Goal: Information Seeking & Learning: Learn about a topic

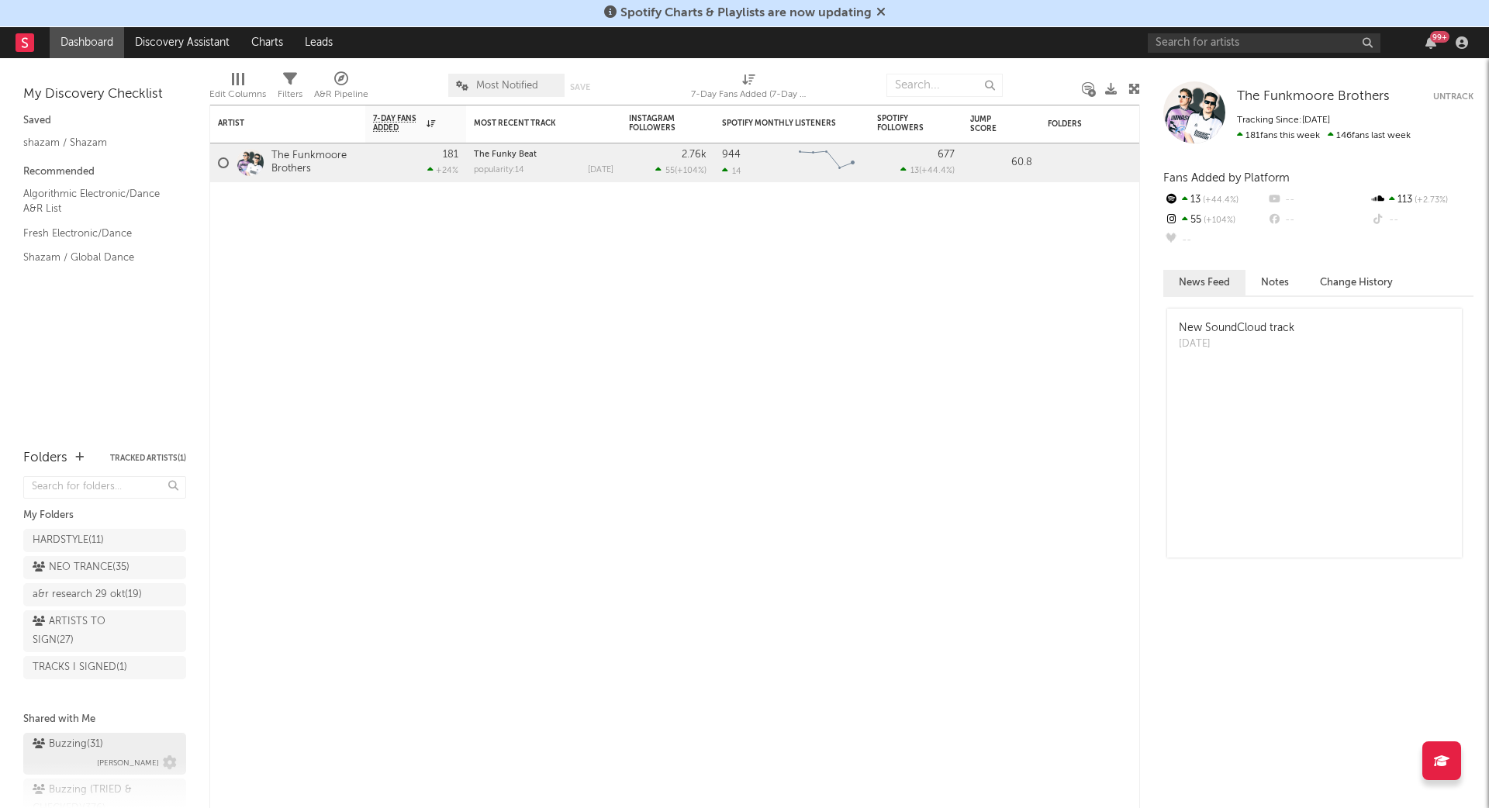
click at [81, 743] on div "Buzzing ( 31 )" at bounding box center [68, 744] width 71 height 19
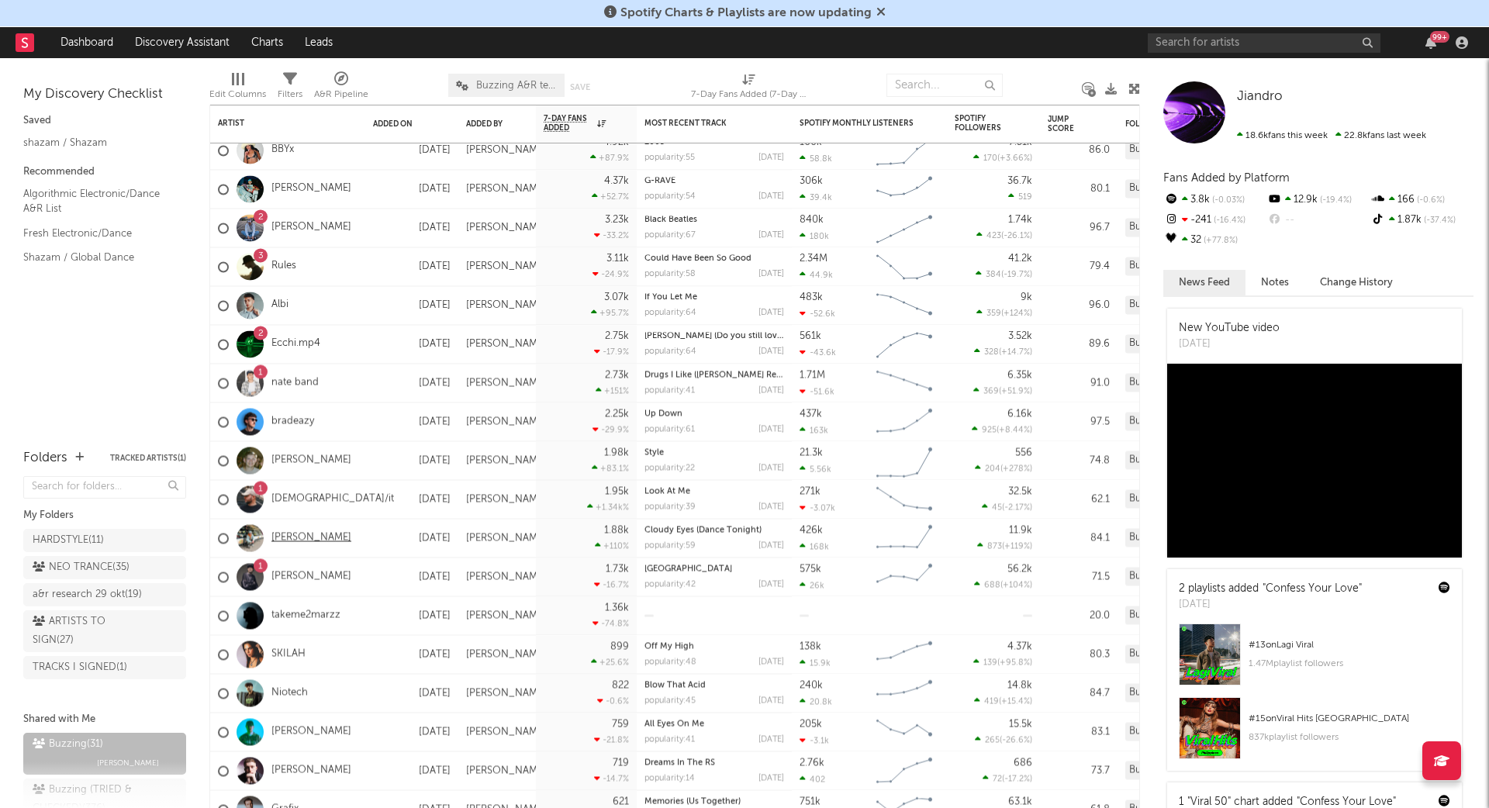
click at [291, 532] on link "[PERSON_NAME]" at bounding box center [311, 537] width 80 height 13
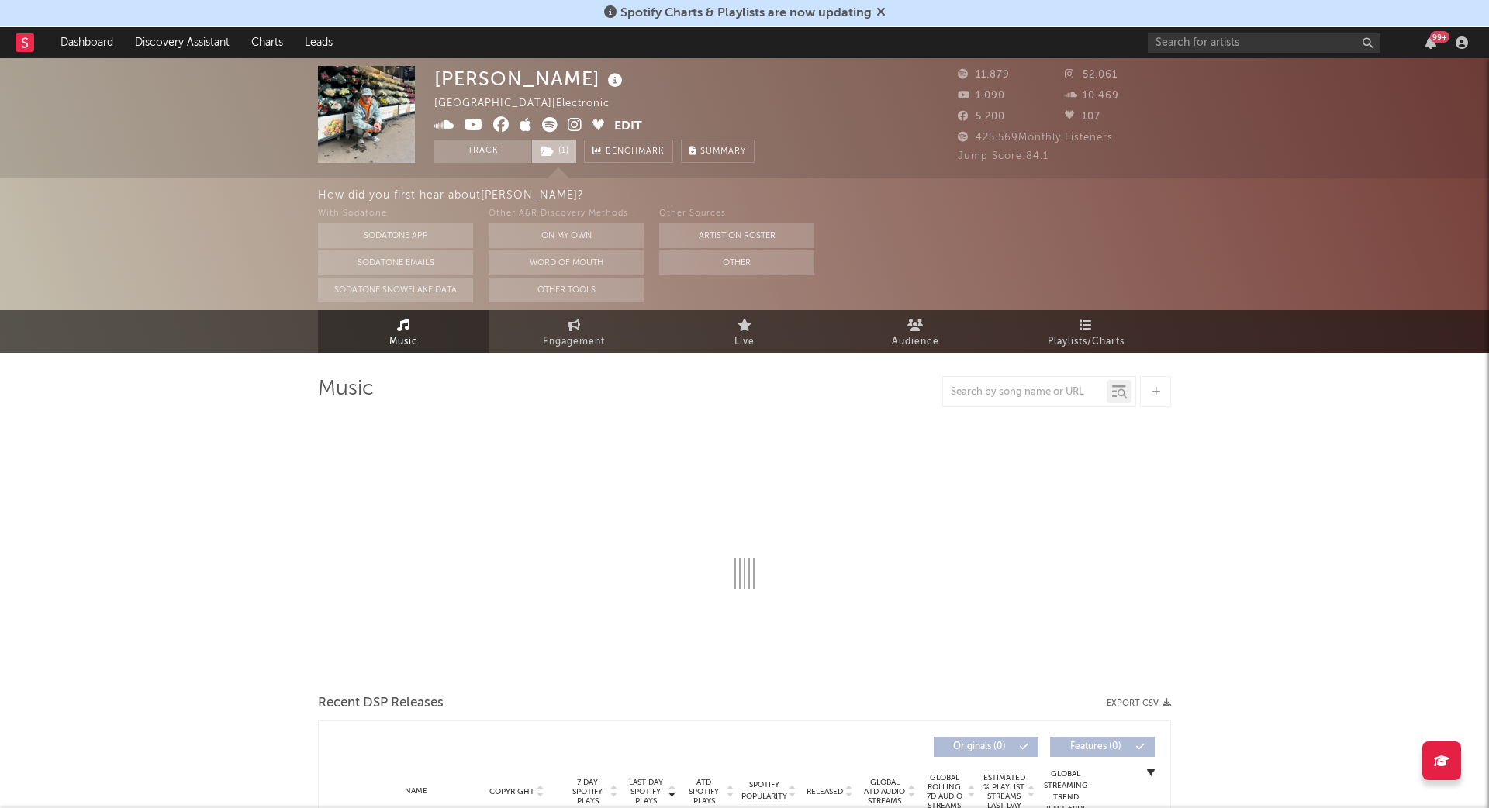
click at [555, 150] on span "( 1 )" at bounding box center [554, 151] width 46 height 23
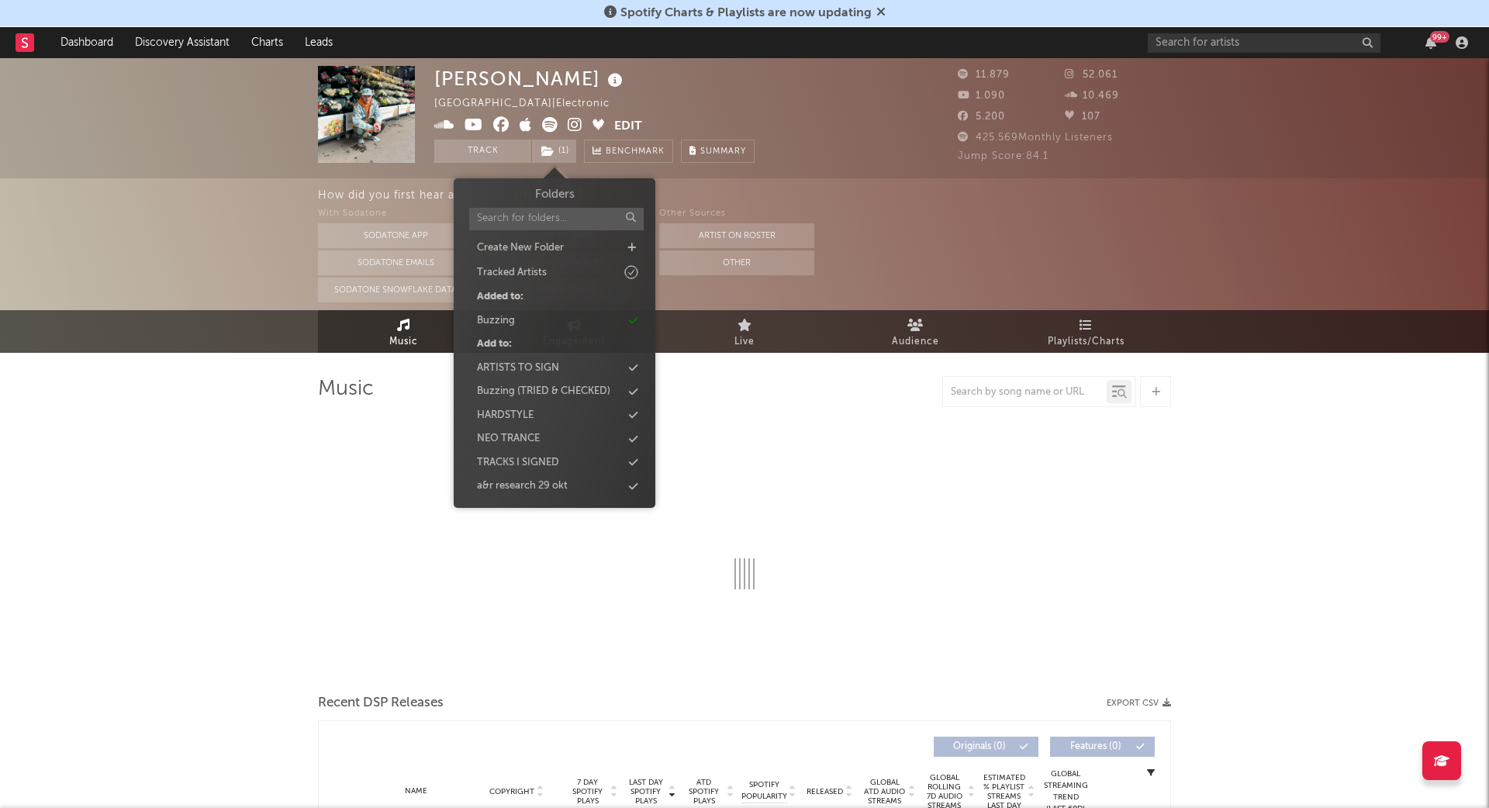
select select "6m"
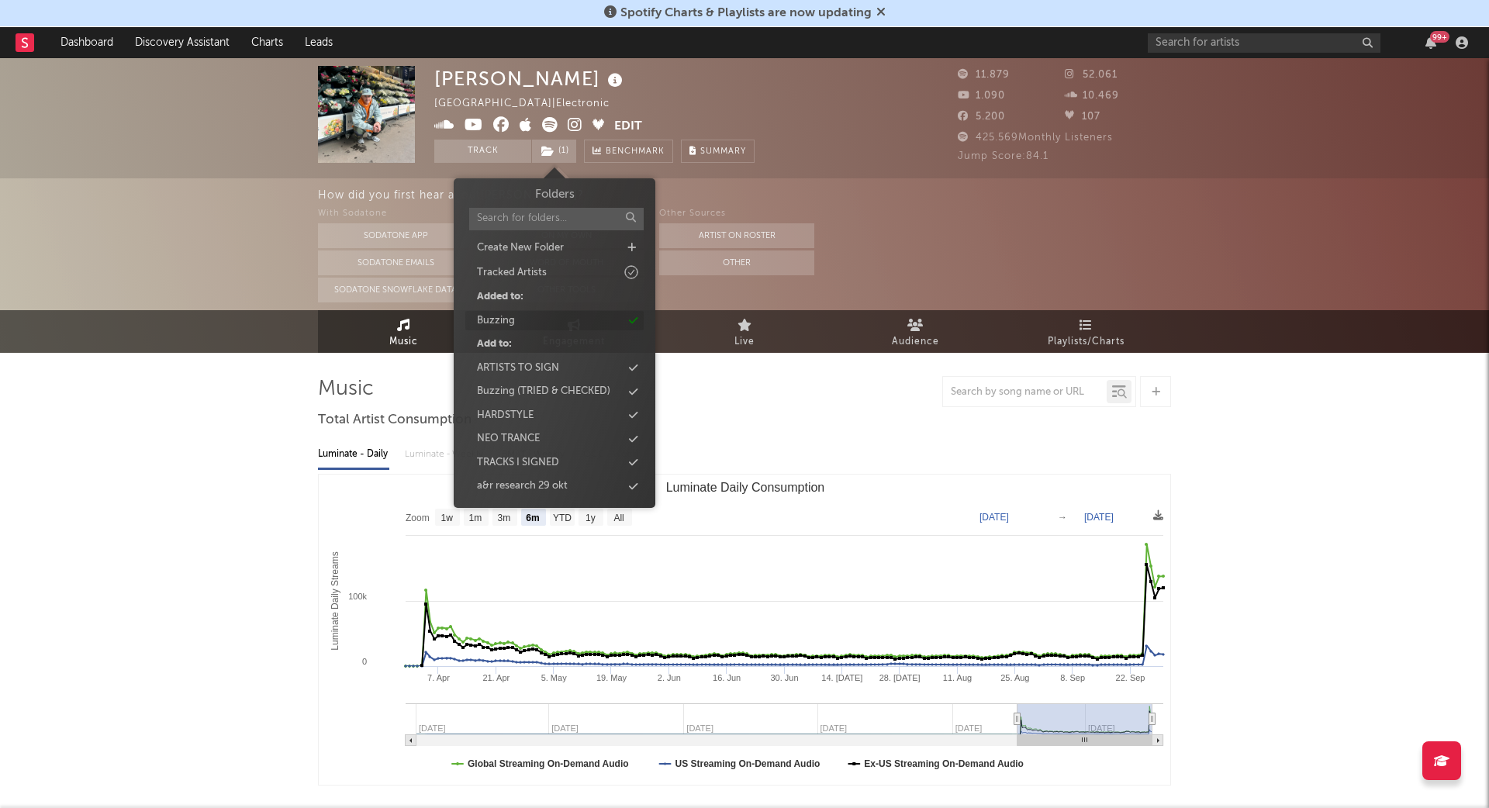
click at [515, 326] on div "Buzzing" at bounding box center [554, 321] width 178 height 20
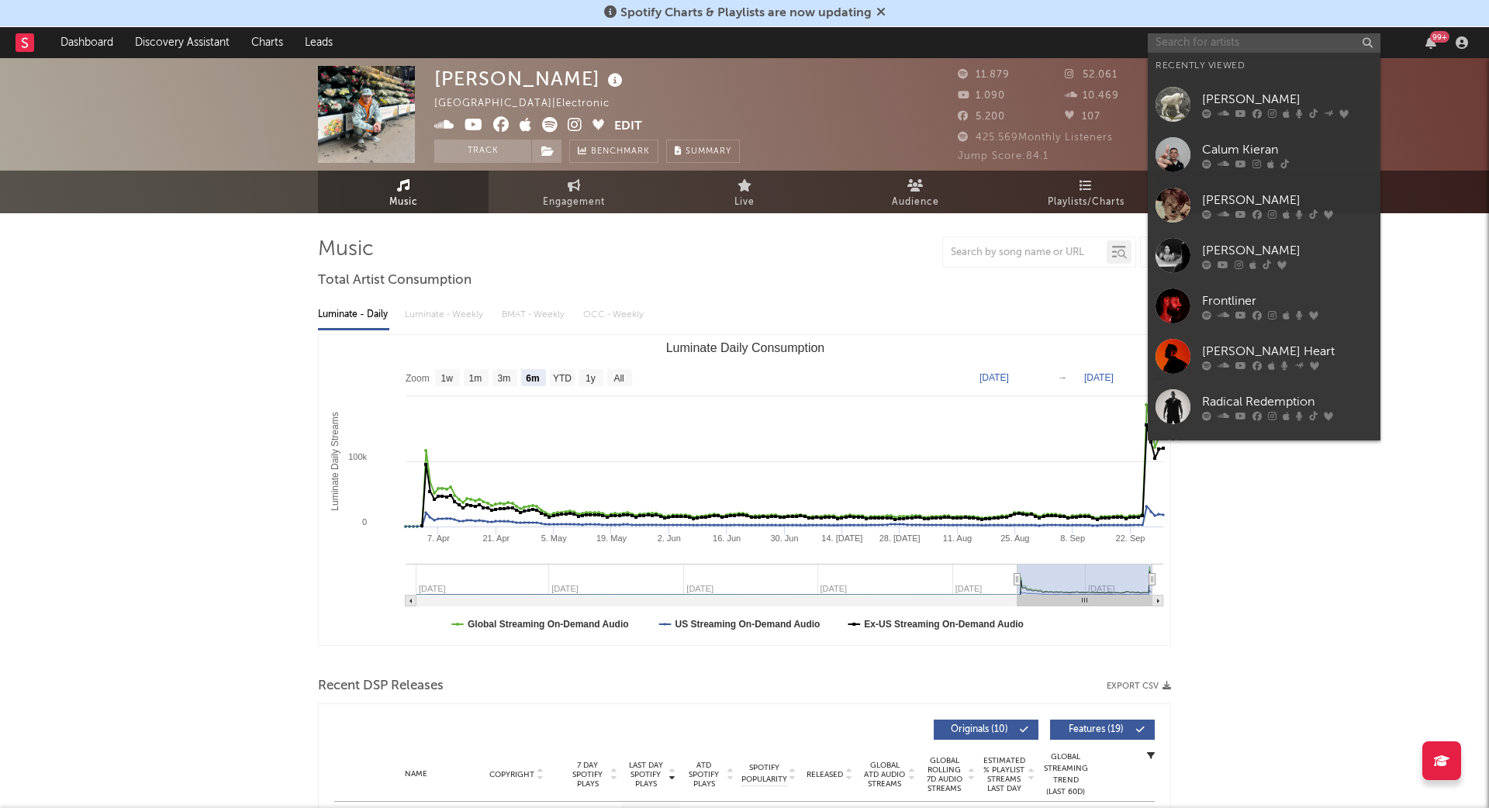
click at [1289, 41] on input "text" at bounding box center [1263, 42] width 233 height 19
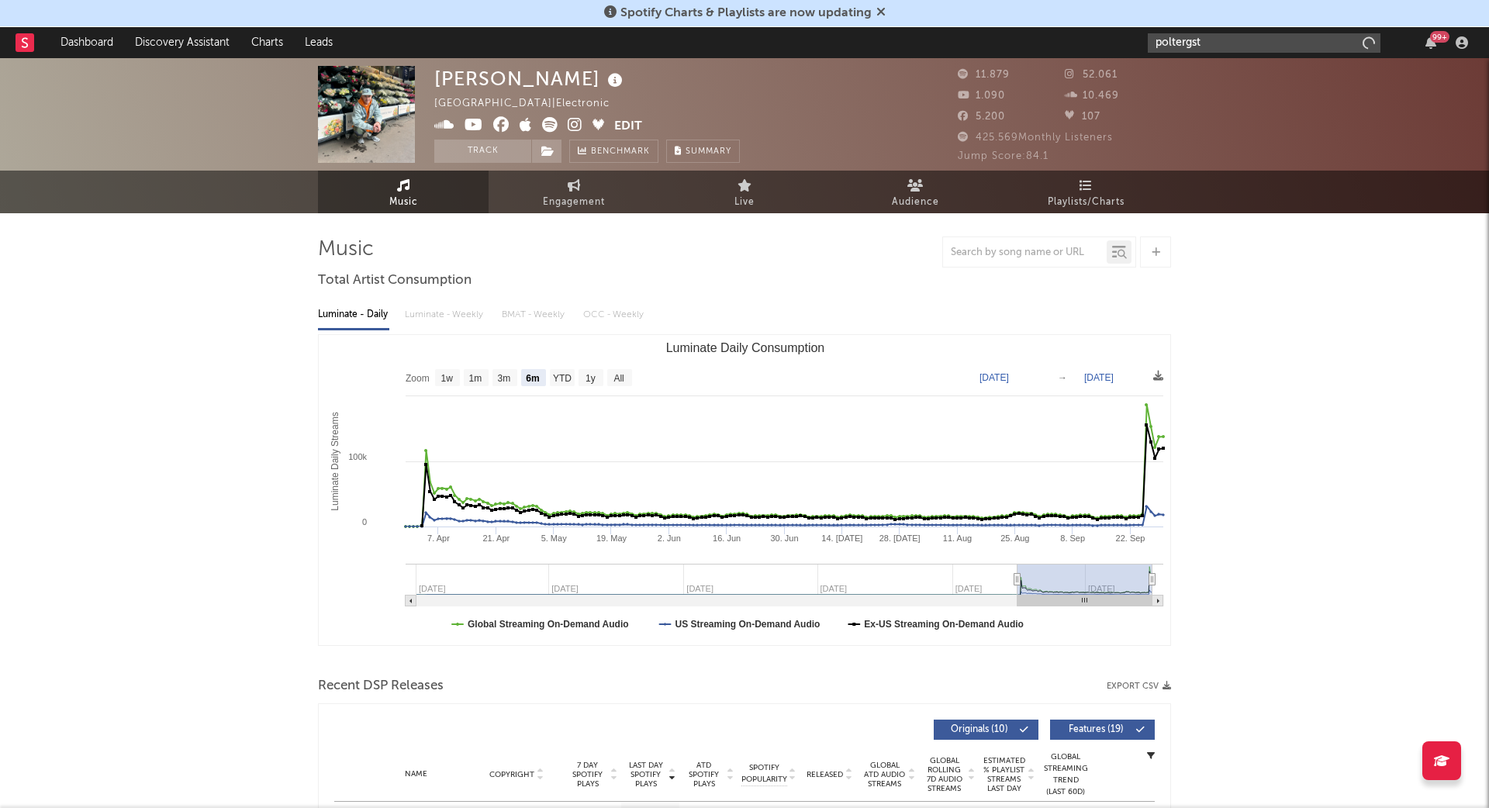
type input "poltergst"
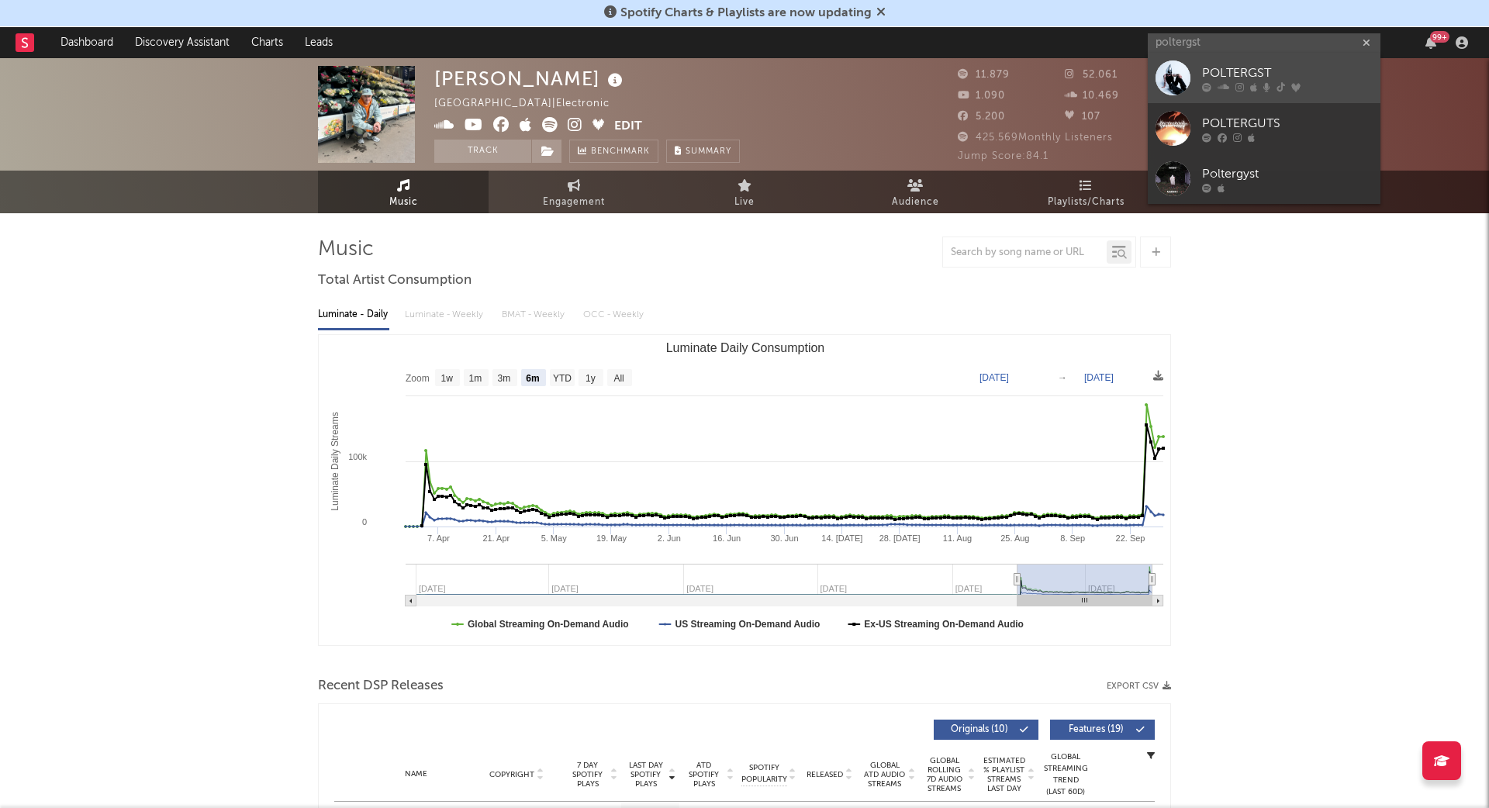
click at [1276, 66] on div "POLTERGST" at bounding box center [1287, 73] width 171 height 19
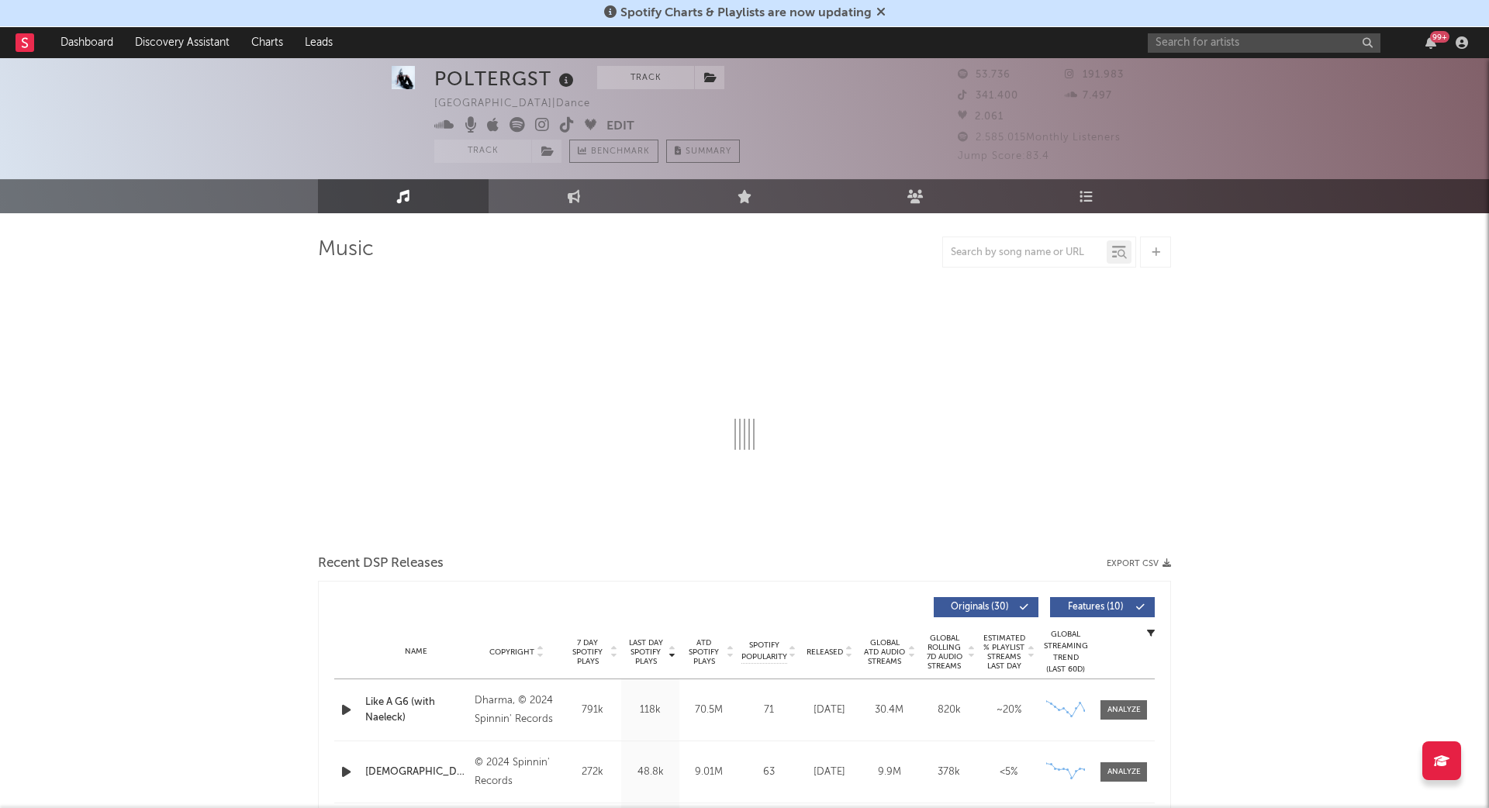
select select "6m"
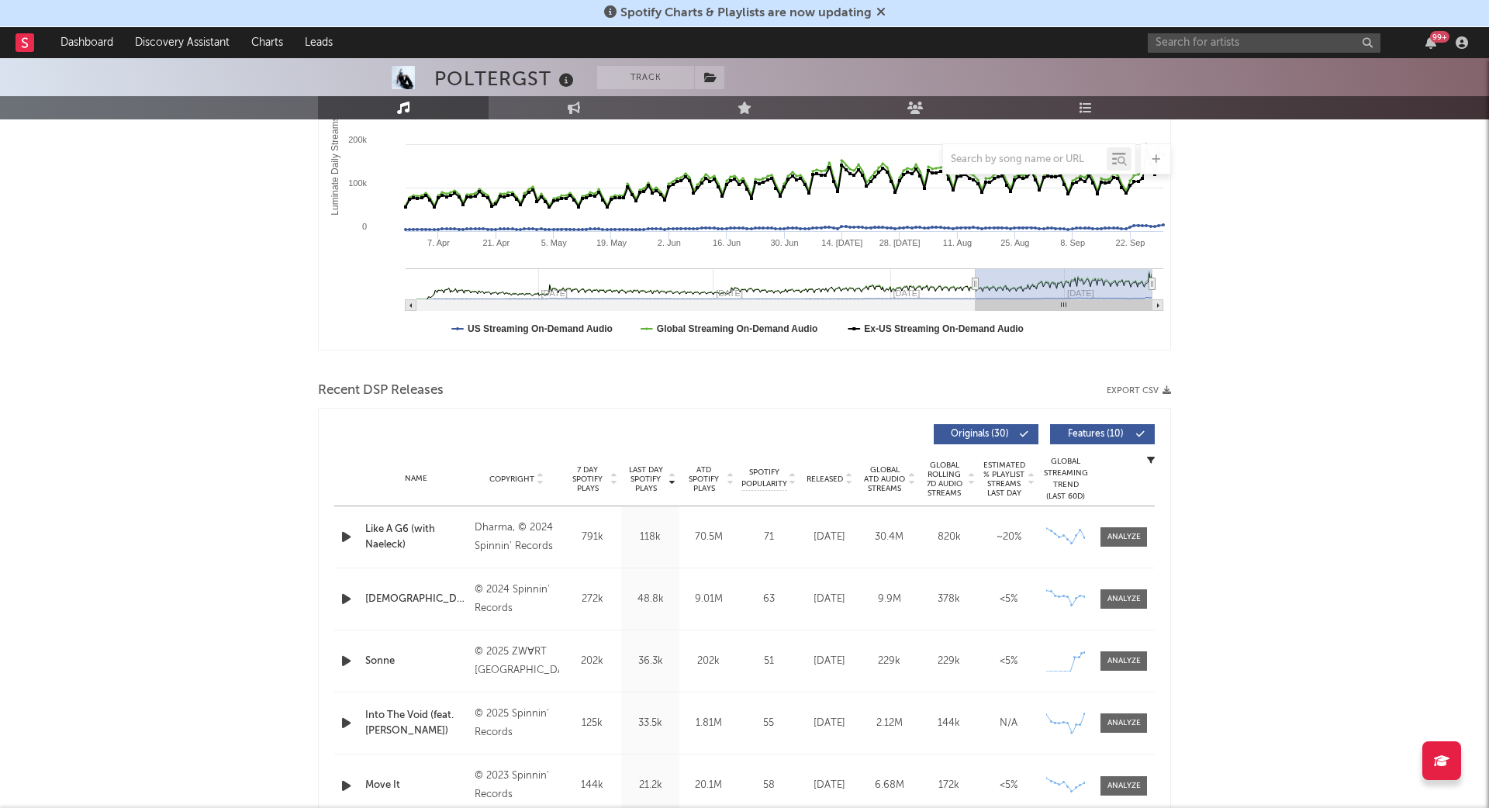
scroll to position [527, 0]
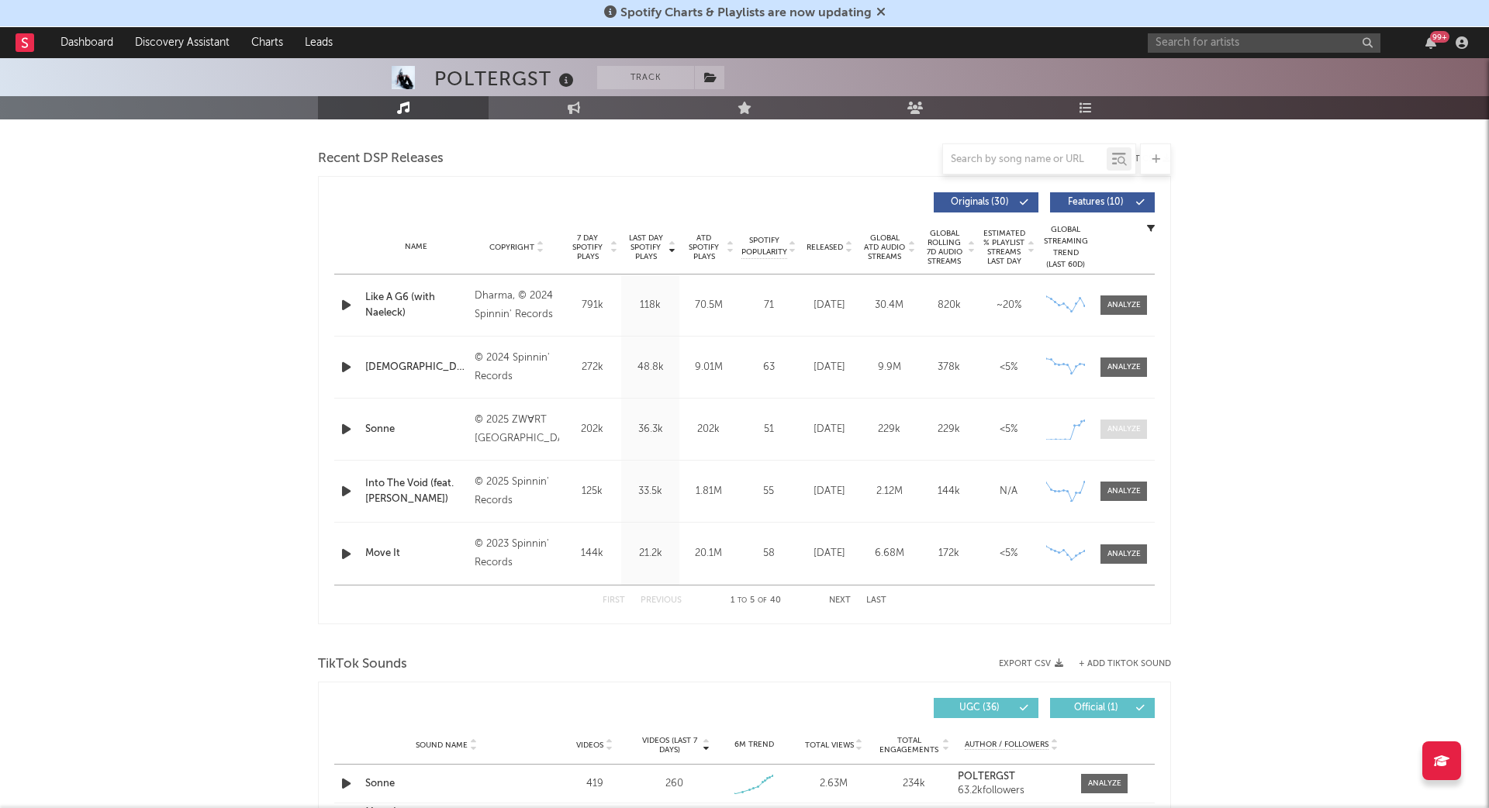
click at [1120, 427] on div at bounding box center [1123, 429] width 33 height 12
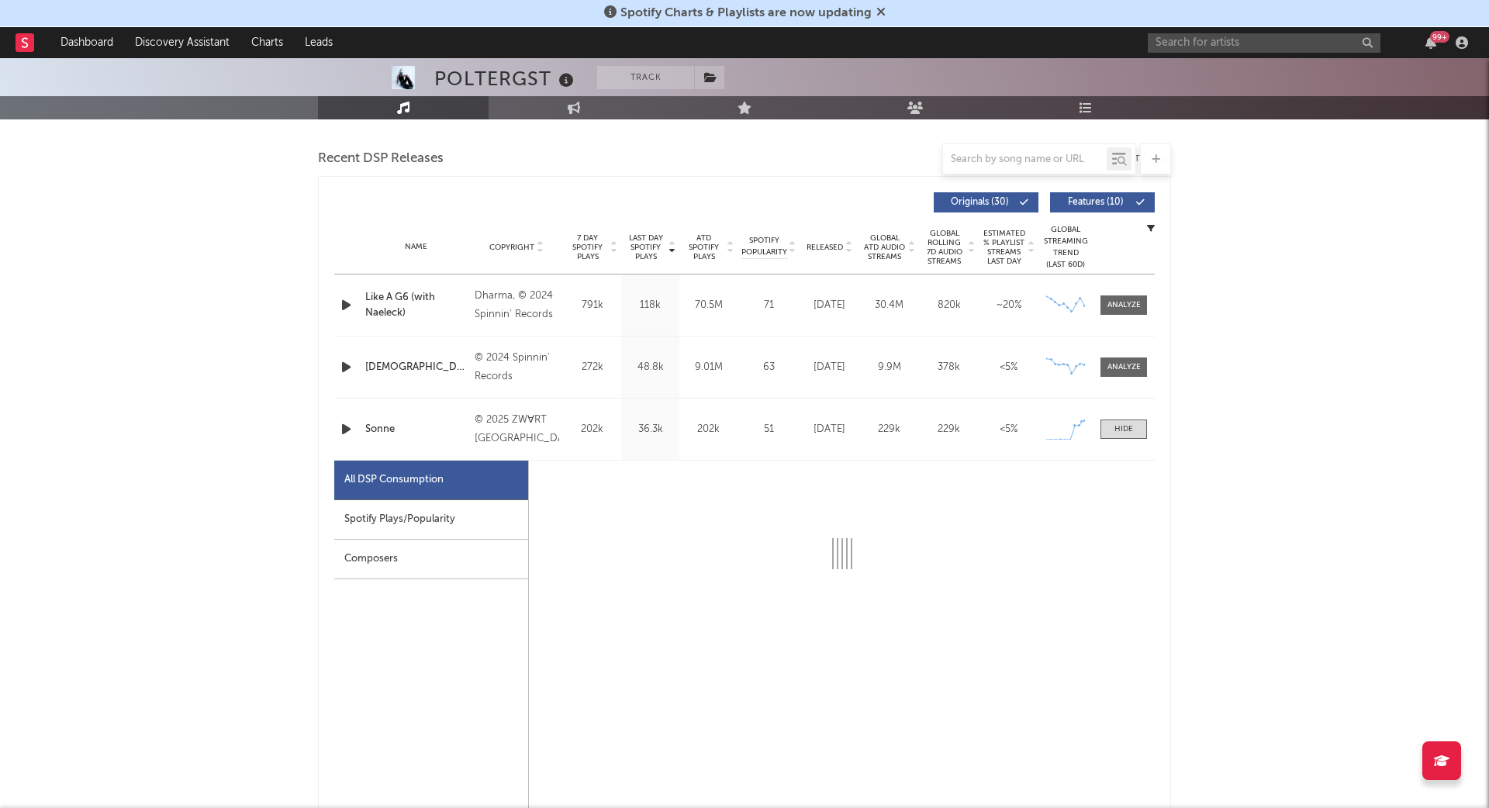
select select "1w"
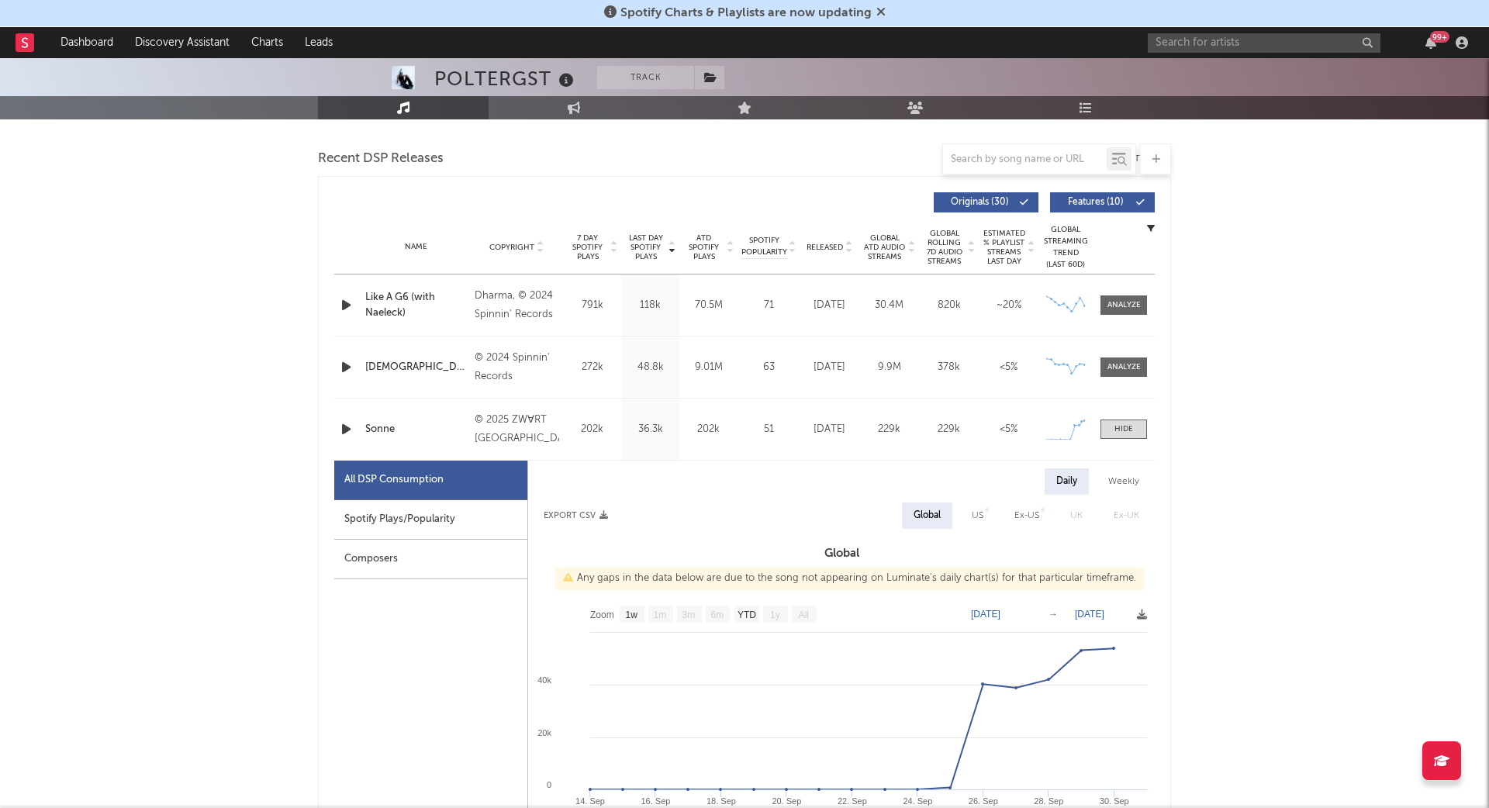
click at [416, 515] on div "Spotify Plays/Popularity" at bounding box center [430, 520] width 193 height 40
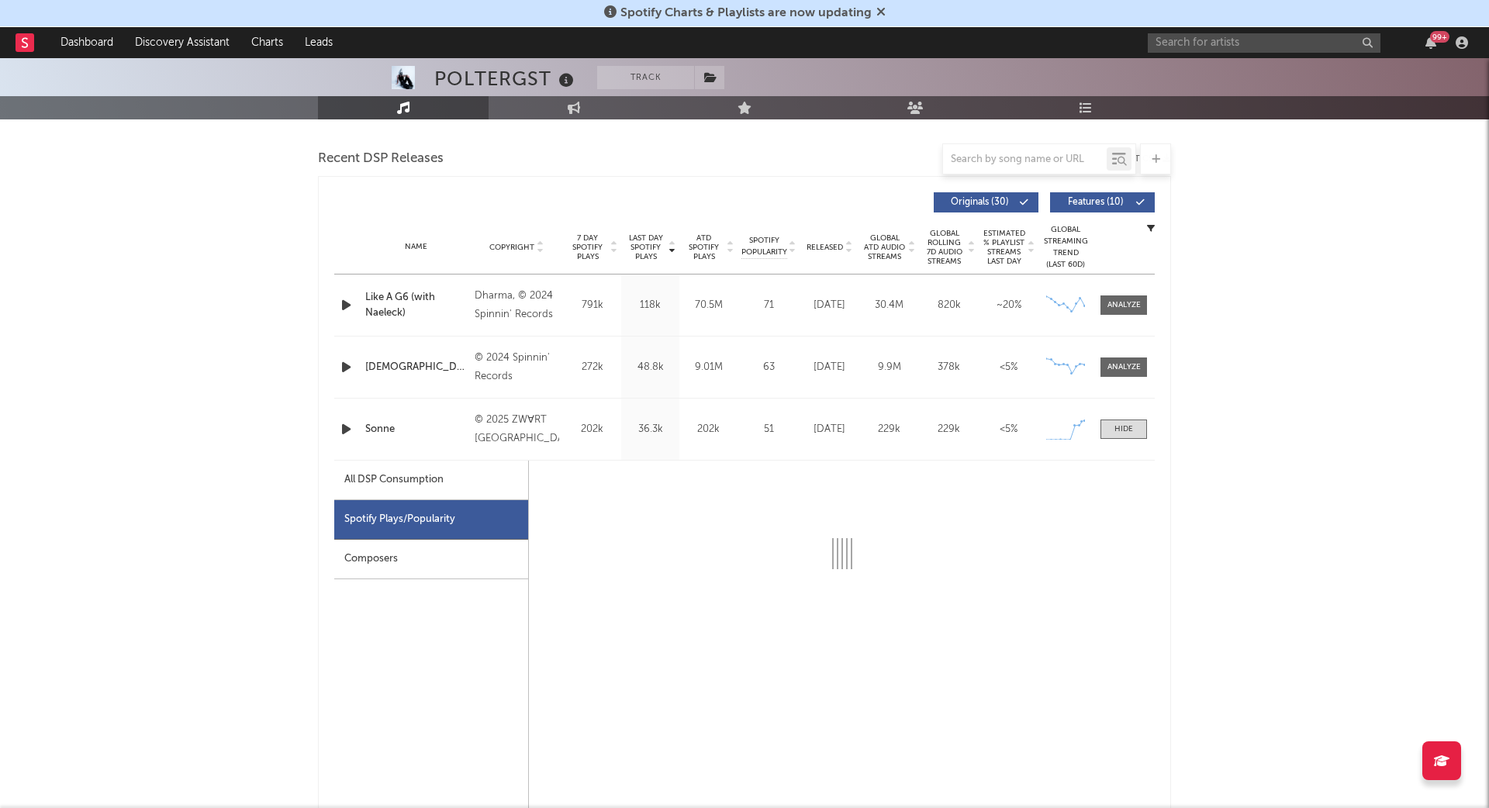
select select "1w"
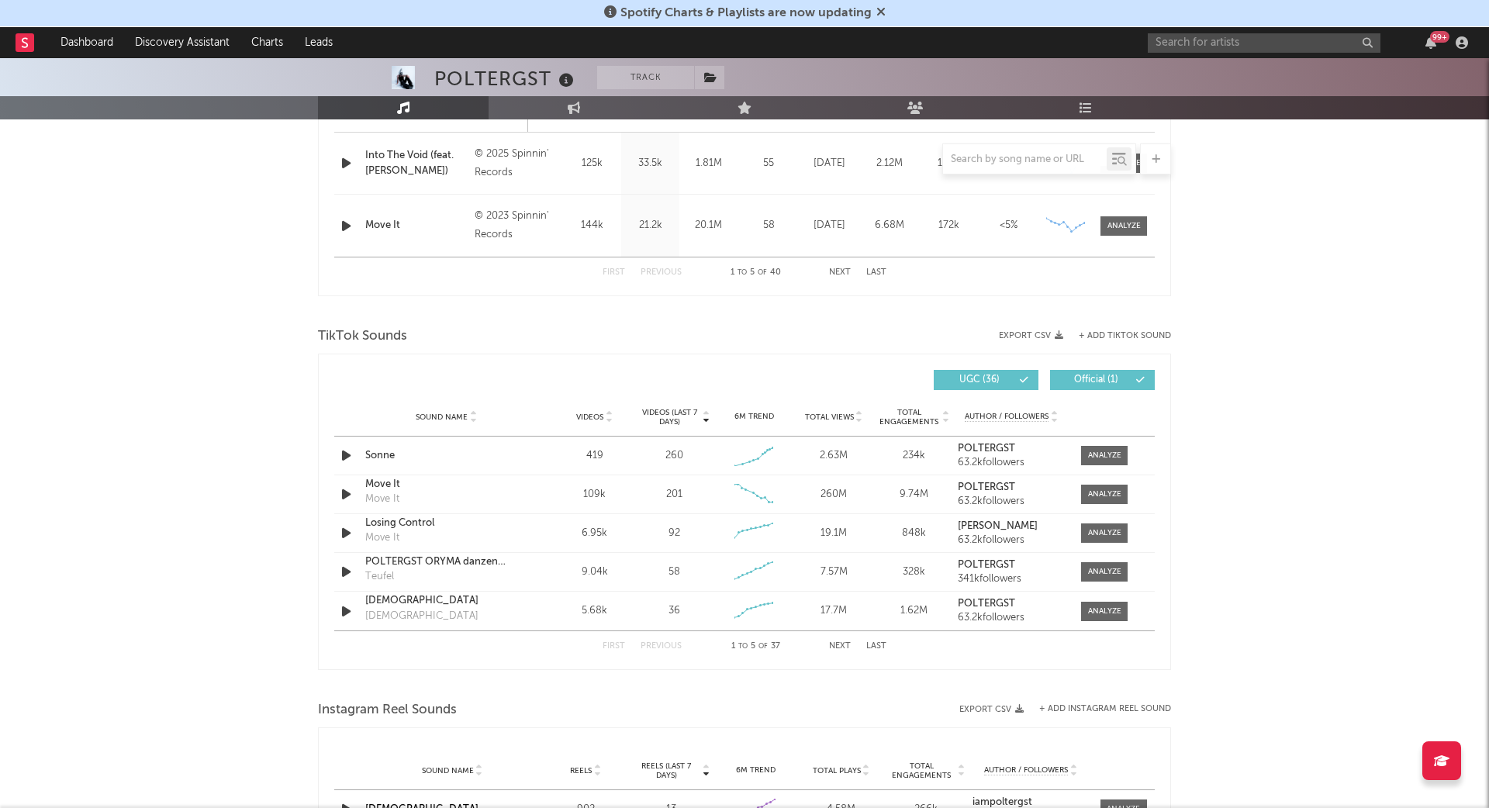
scroll to position [1617, 0]
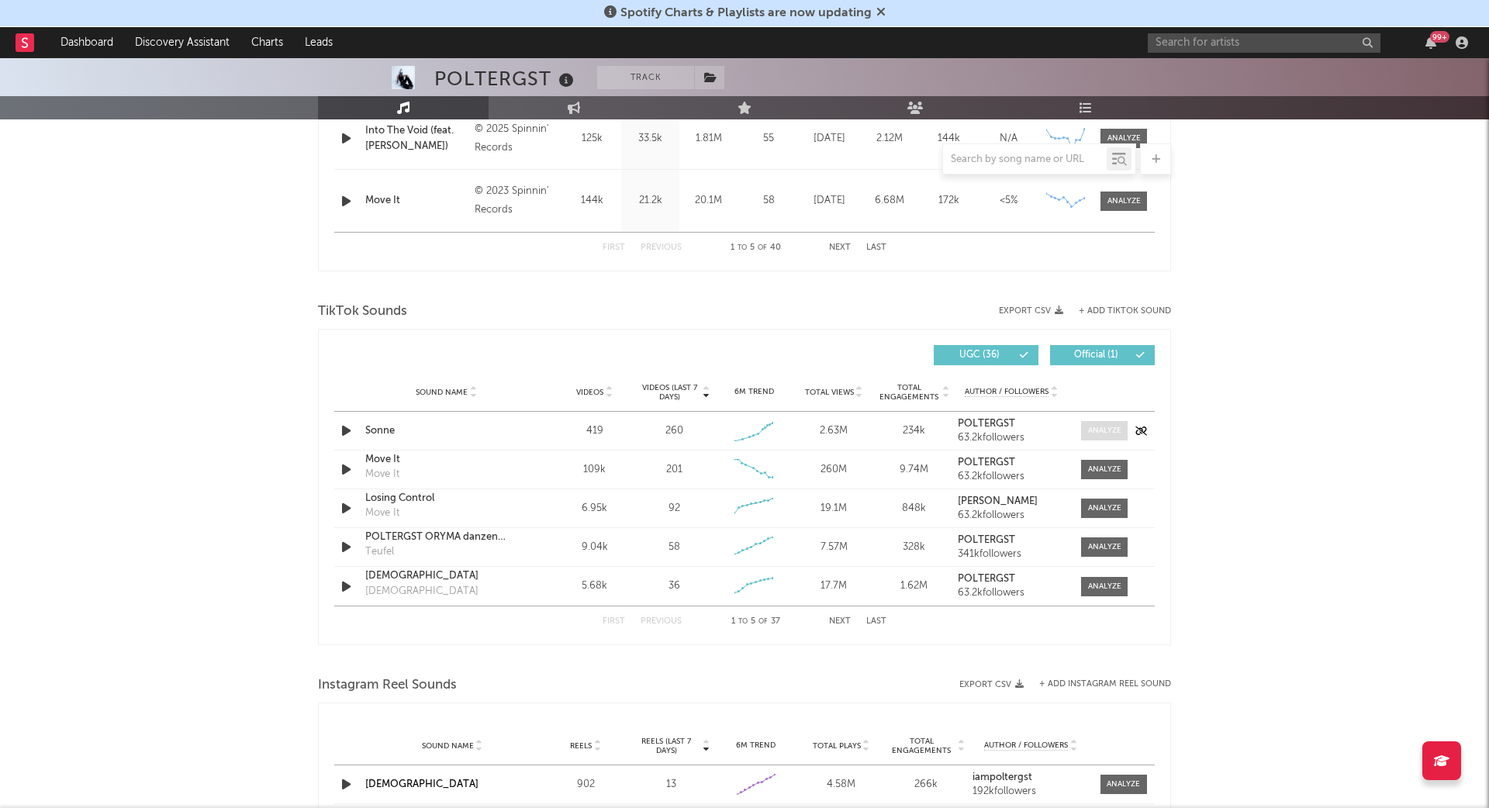
click at [1107, 425] on div at bounding box center [1104, 431] width 33 height 12
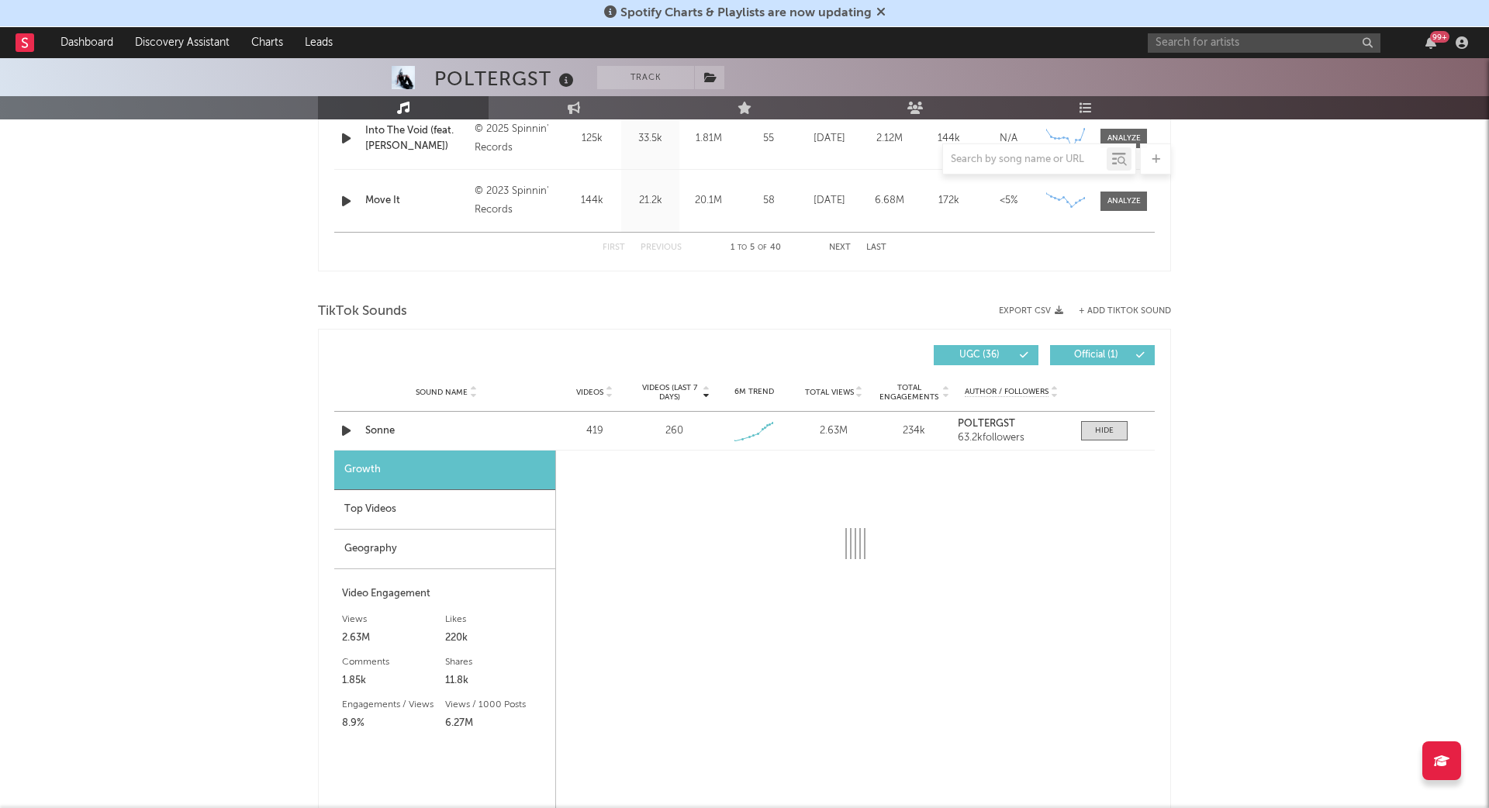
select select "1w"
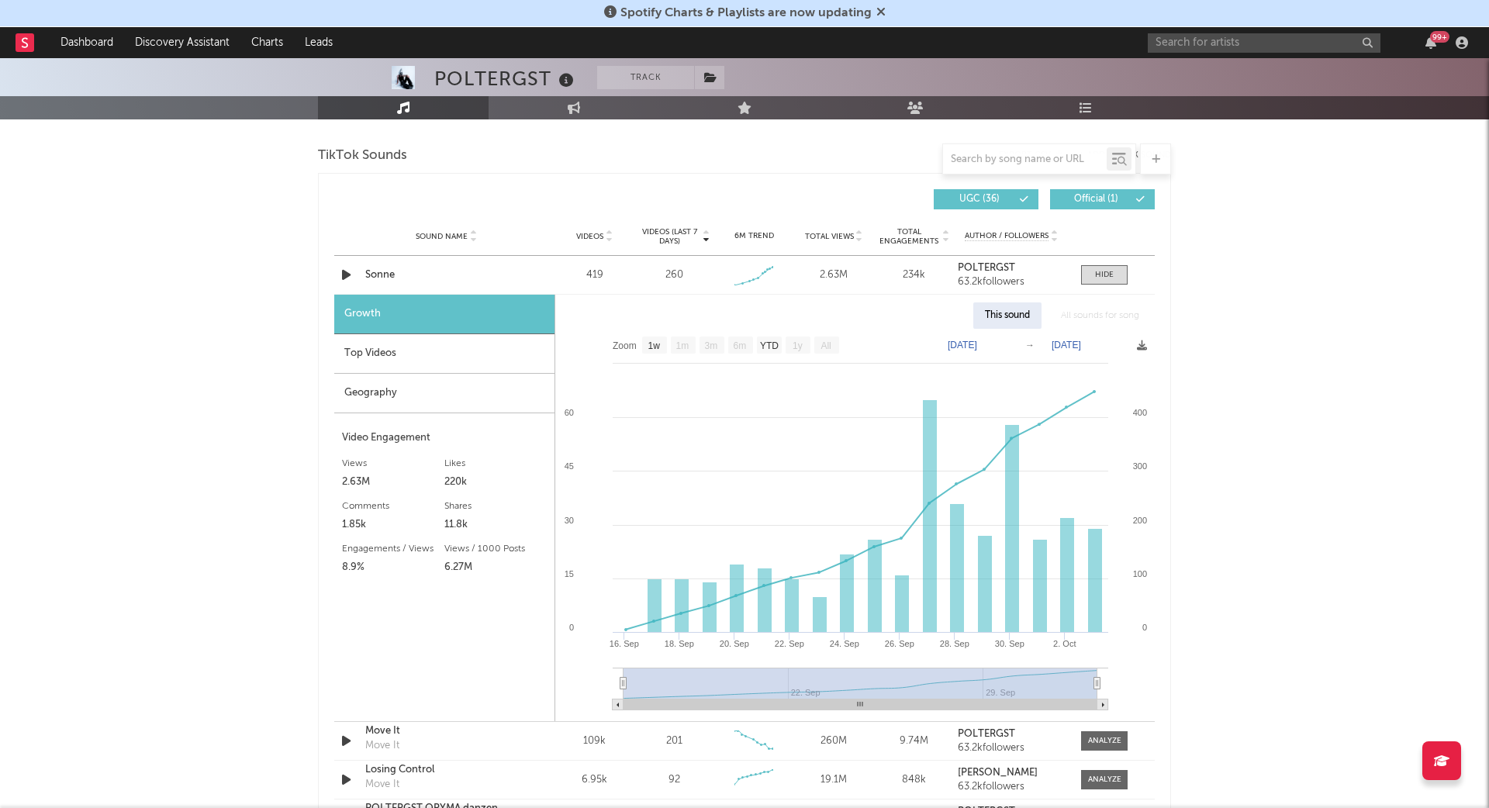
scroll to position [1787, 0]
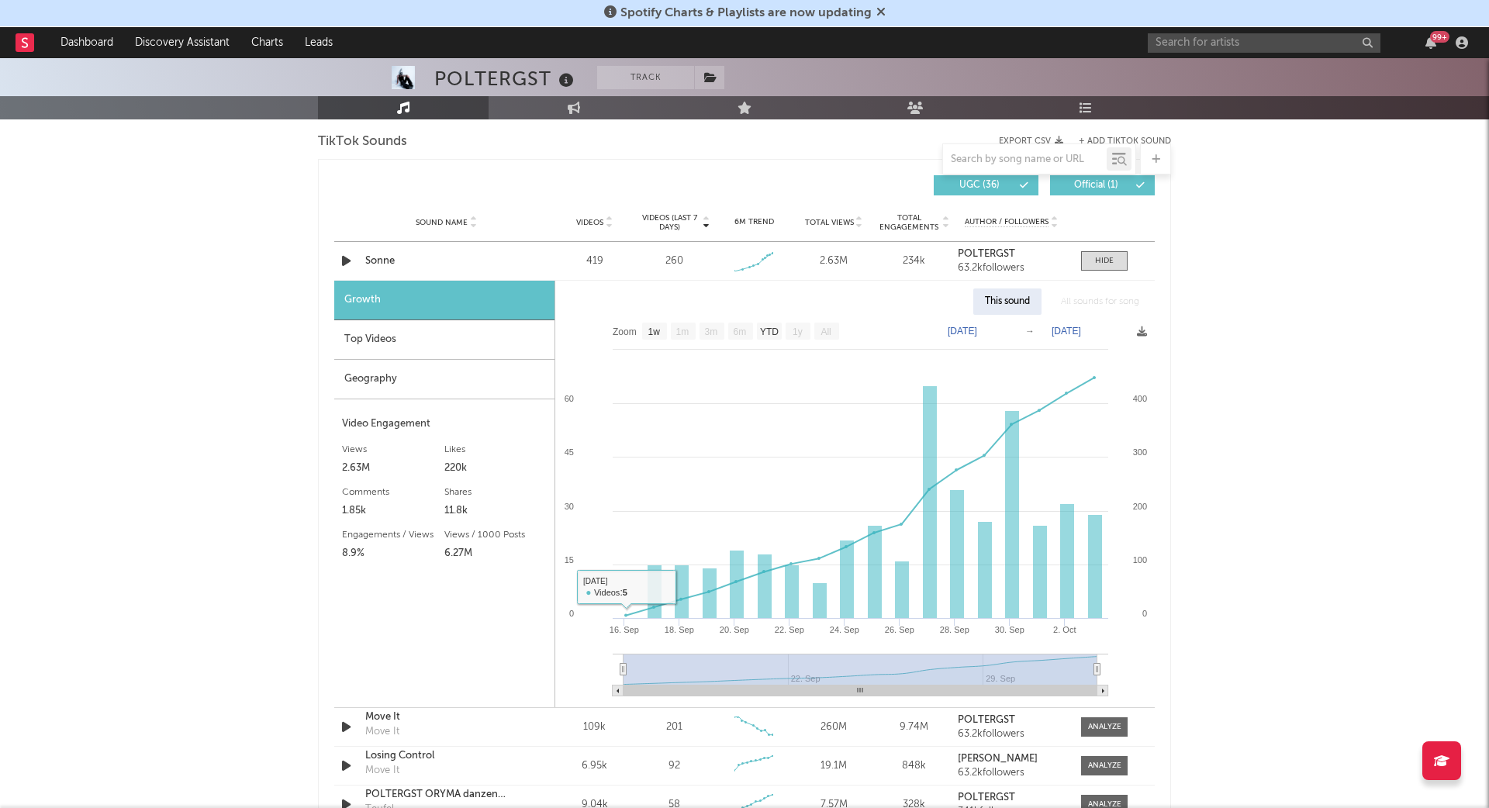
click at [468, 340] on div "Top Videos" at bounding box center [444, 340] width 220 height 40
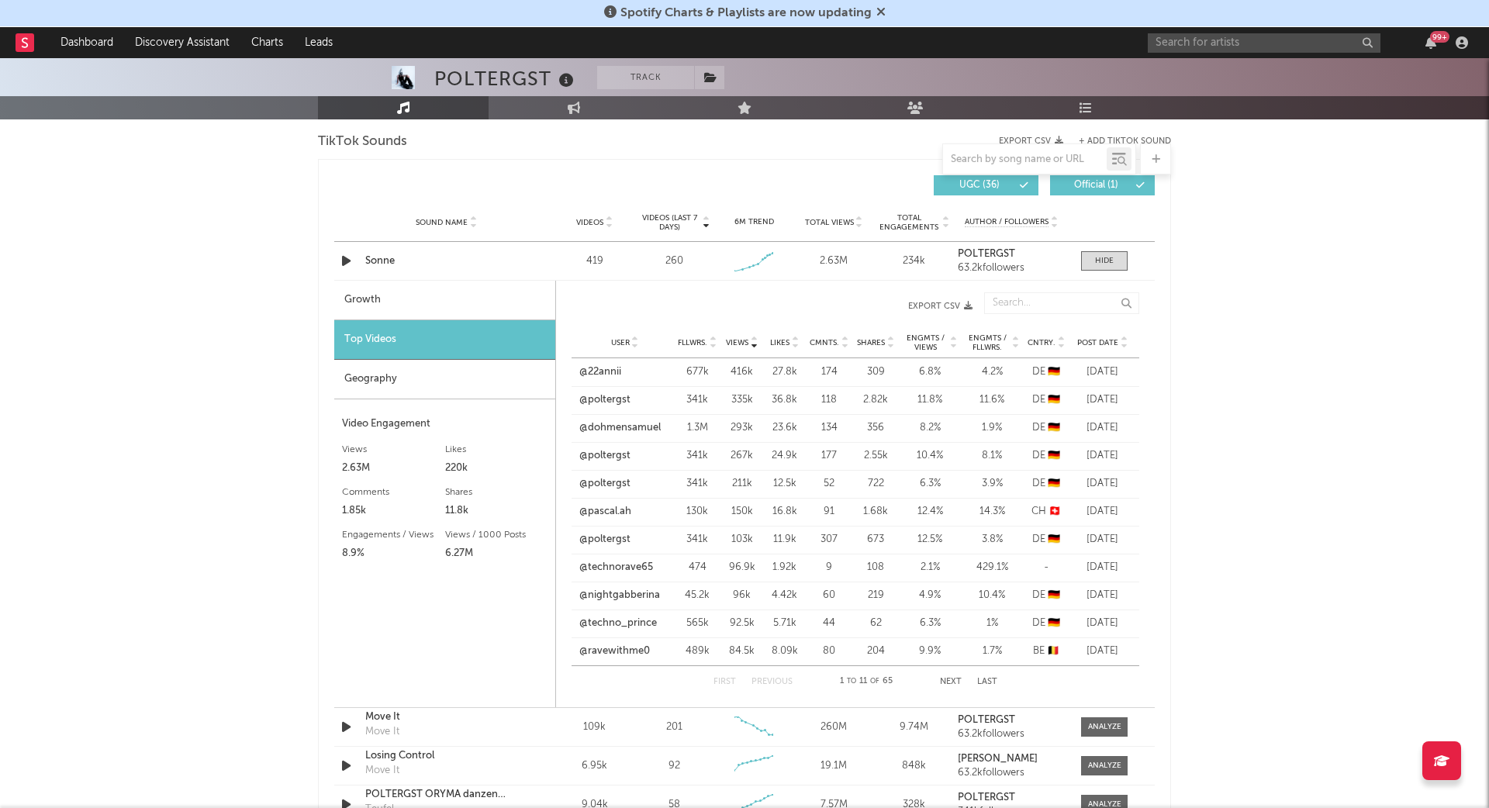
click at [1090, 344] on div "Post Date" at bounding box center [1102, 342] width 58 height 12
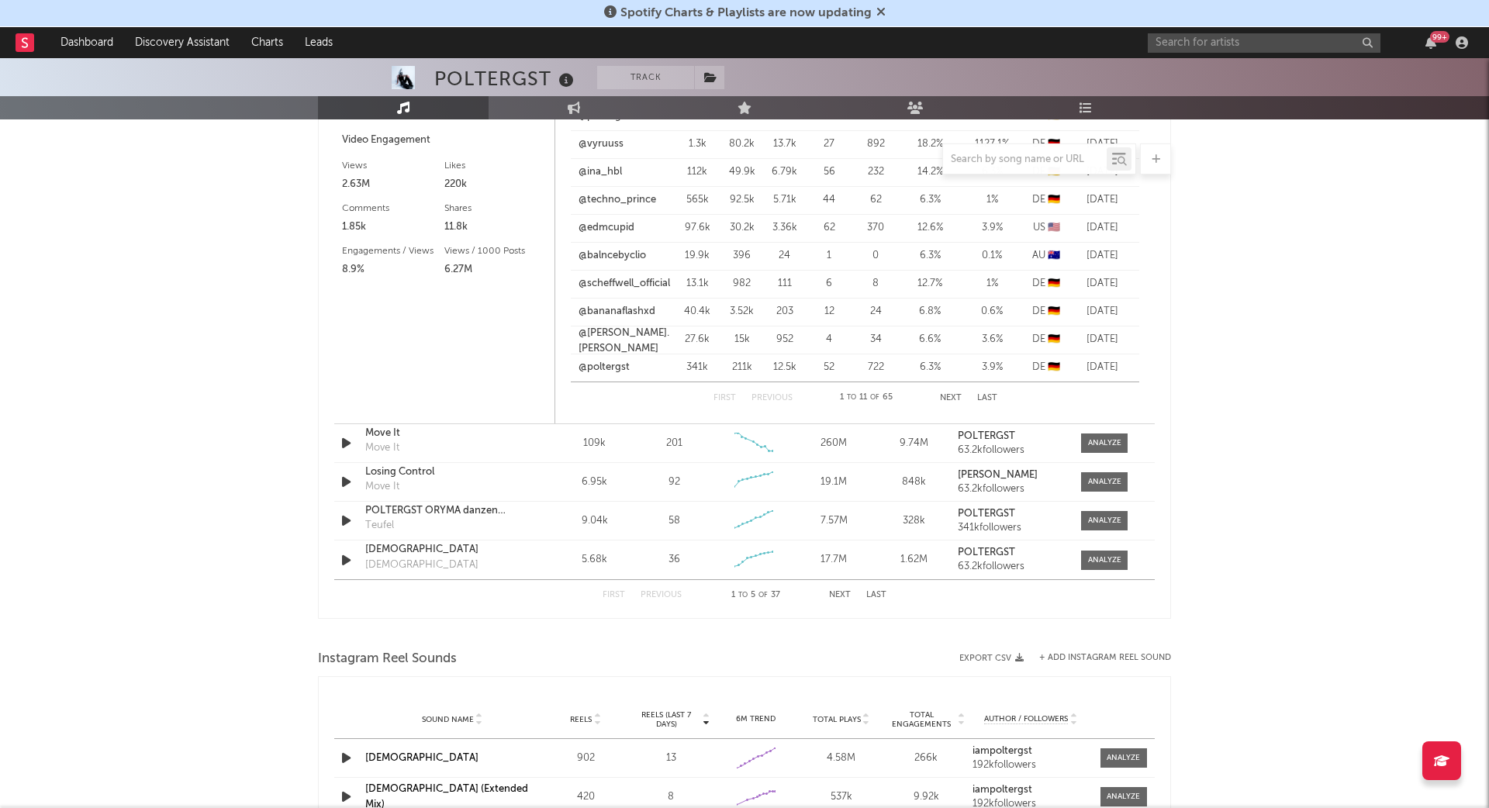
scroll to position [2090, 0]
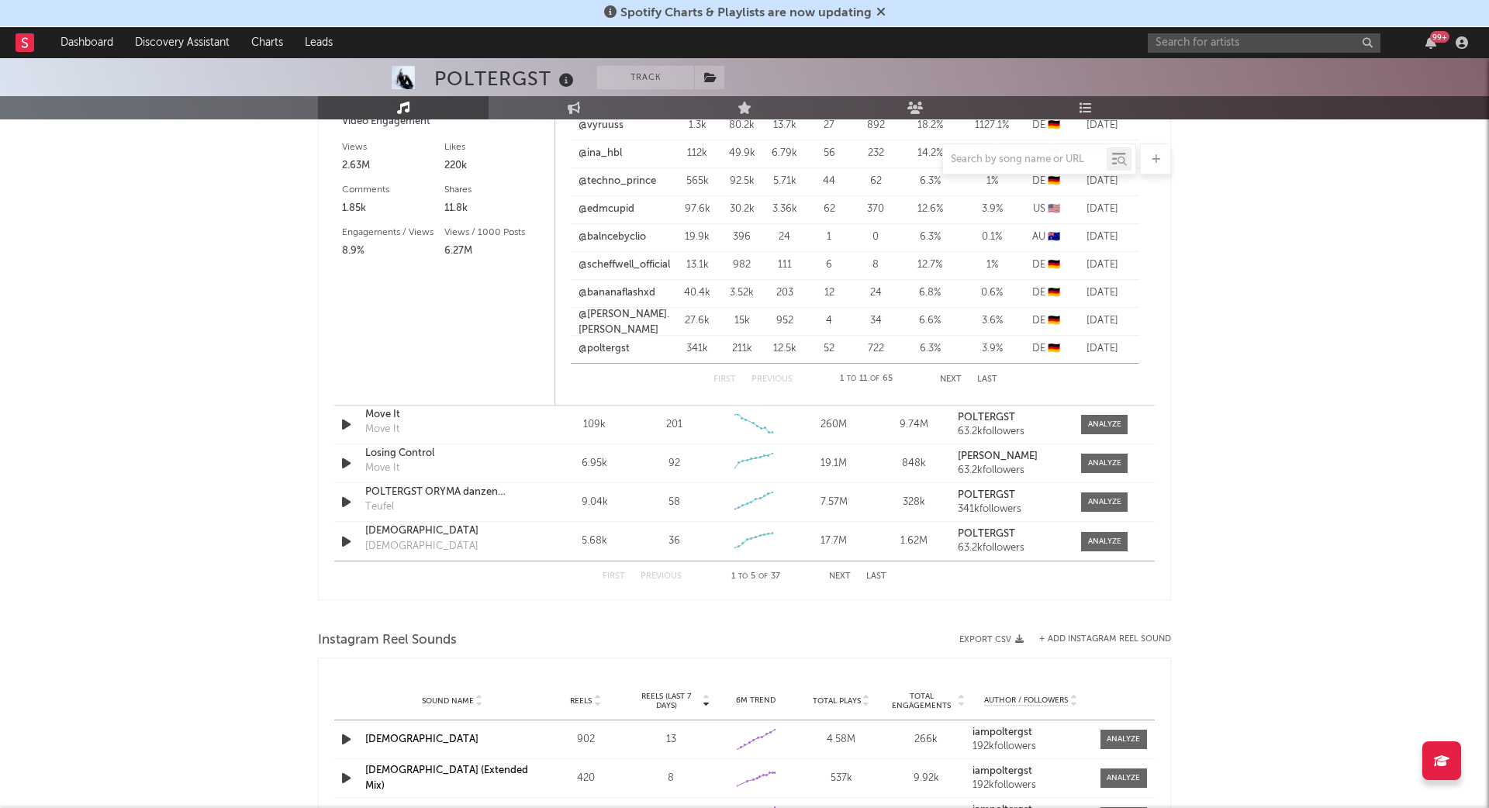
click at [834, 572] on button "Next" at bounding box center [840, 576] width 22 height 9
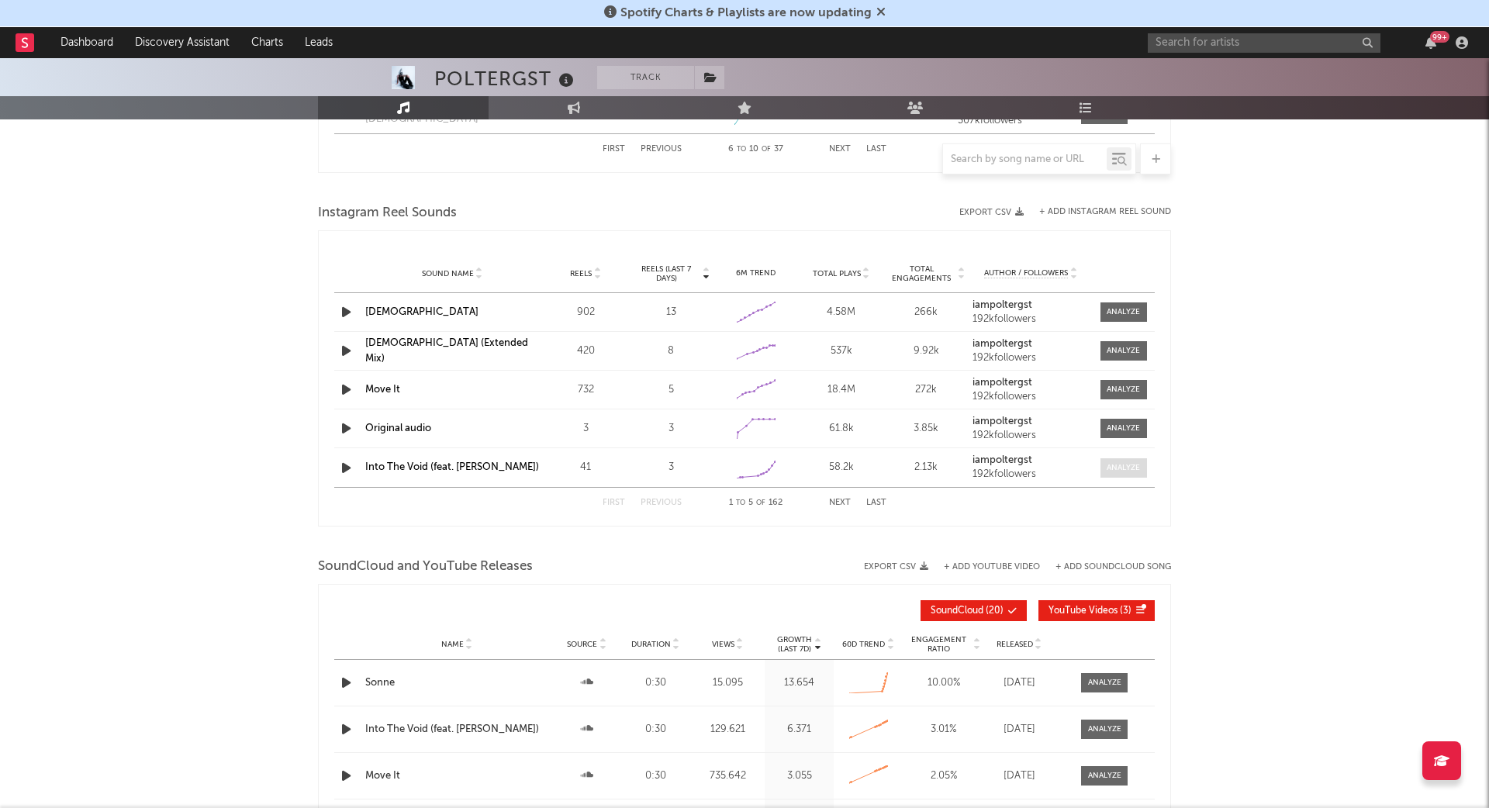
click at [1103, 472] on span at bounding box center [1123, 467] width 47 height 19
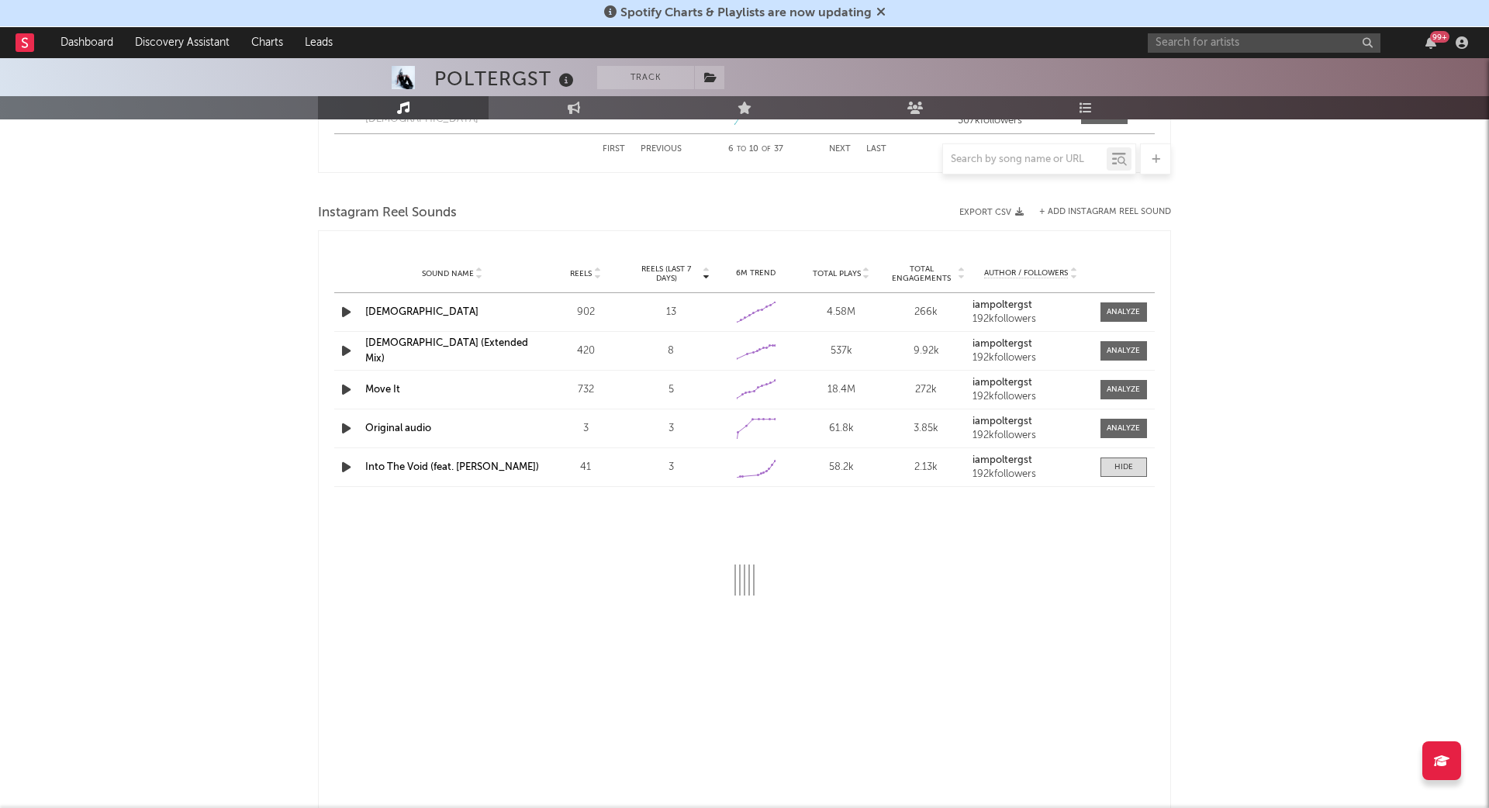
select select "1w"
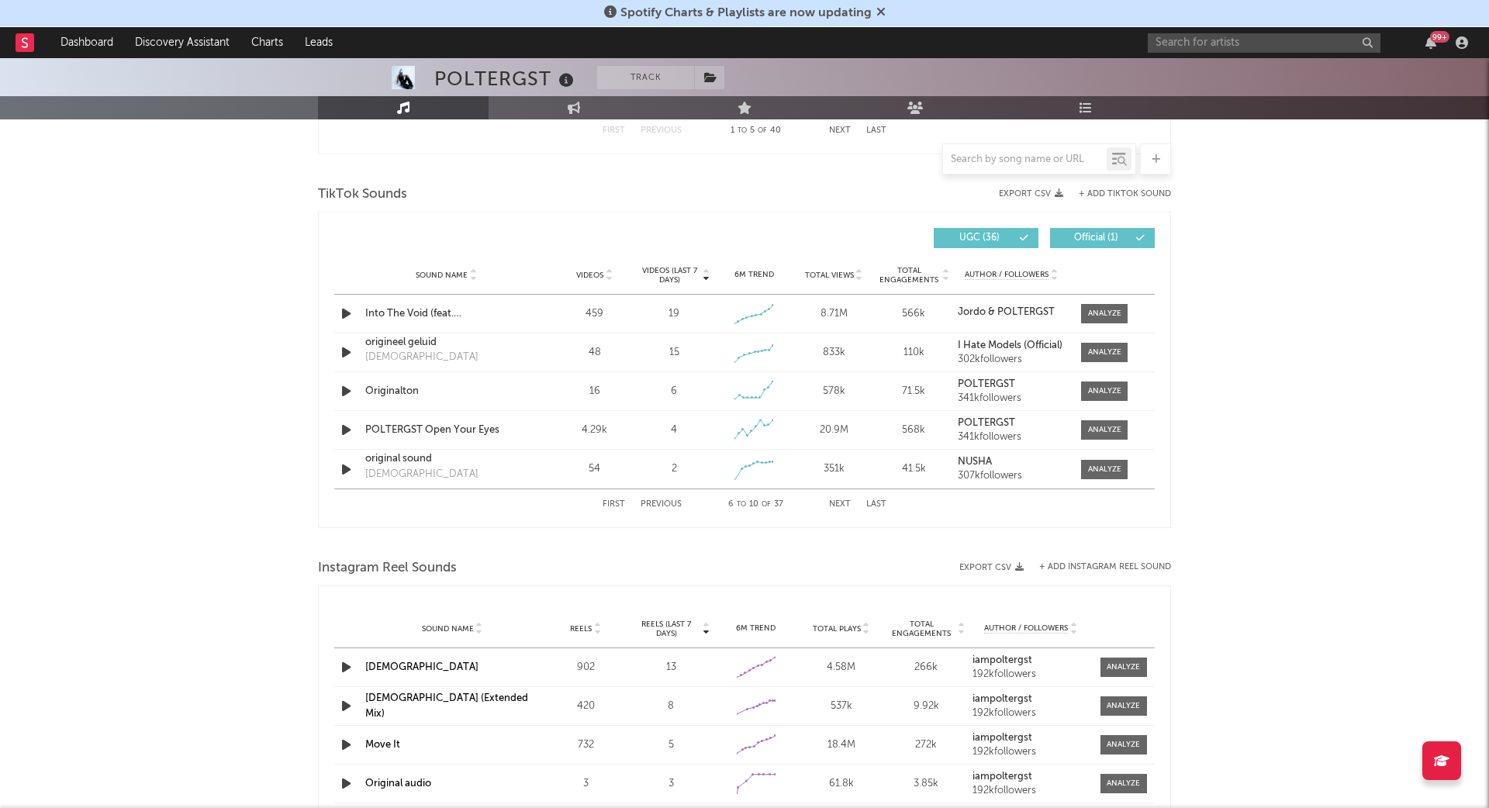
scroll to position [1742, 0]
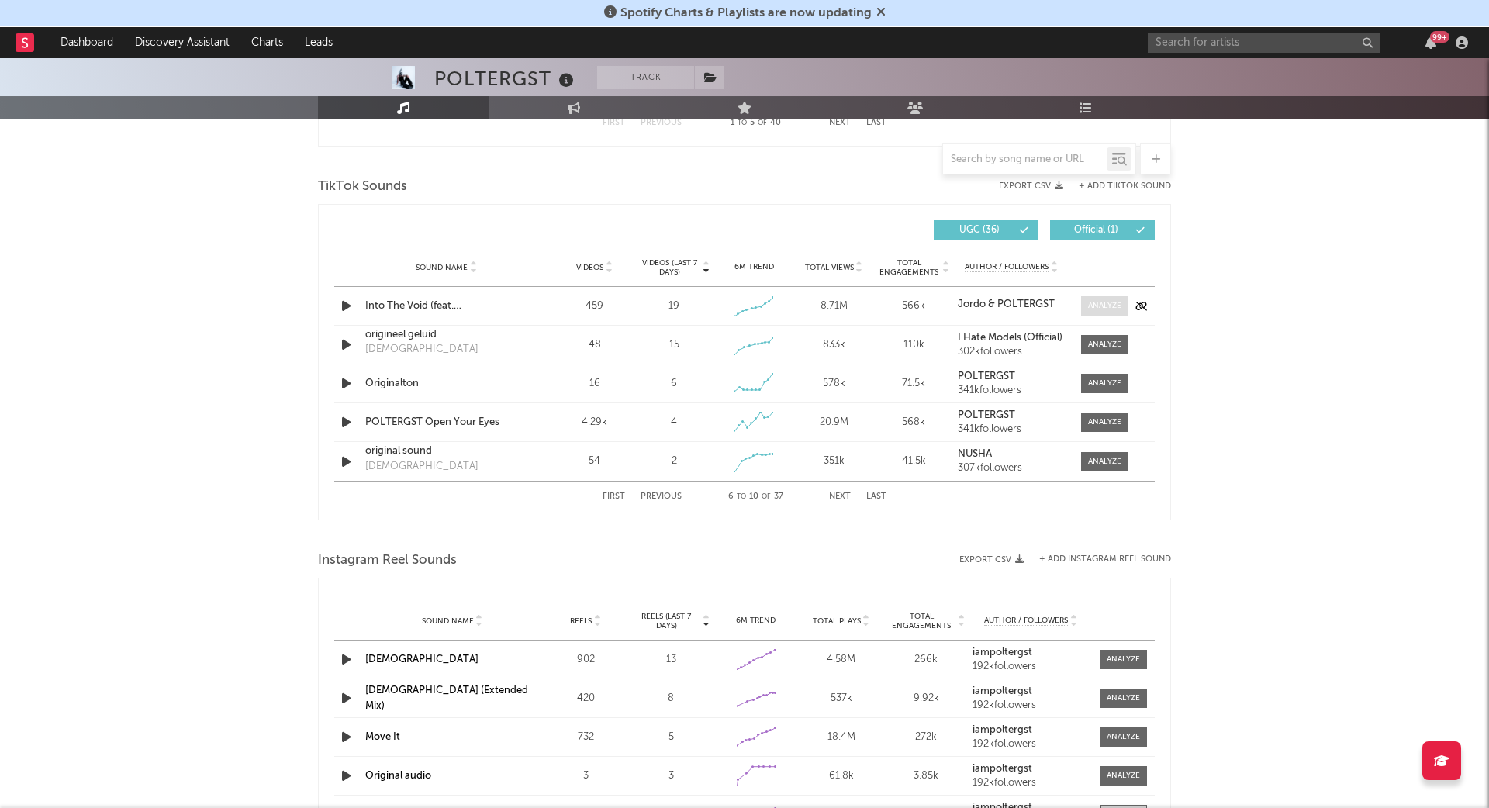
click at [1089, 305] on div at bounding box center [1104, 306] width 33 height 12
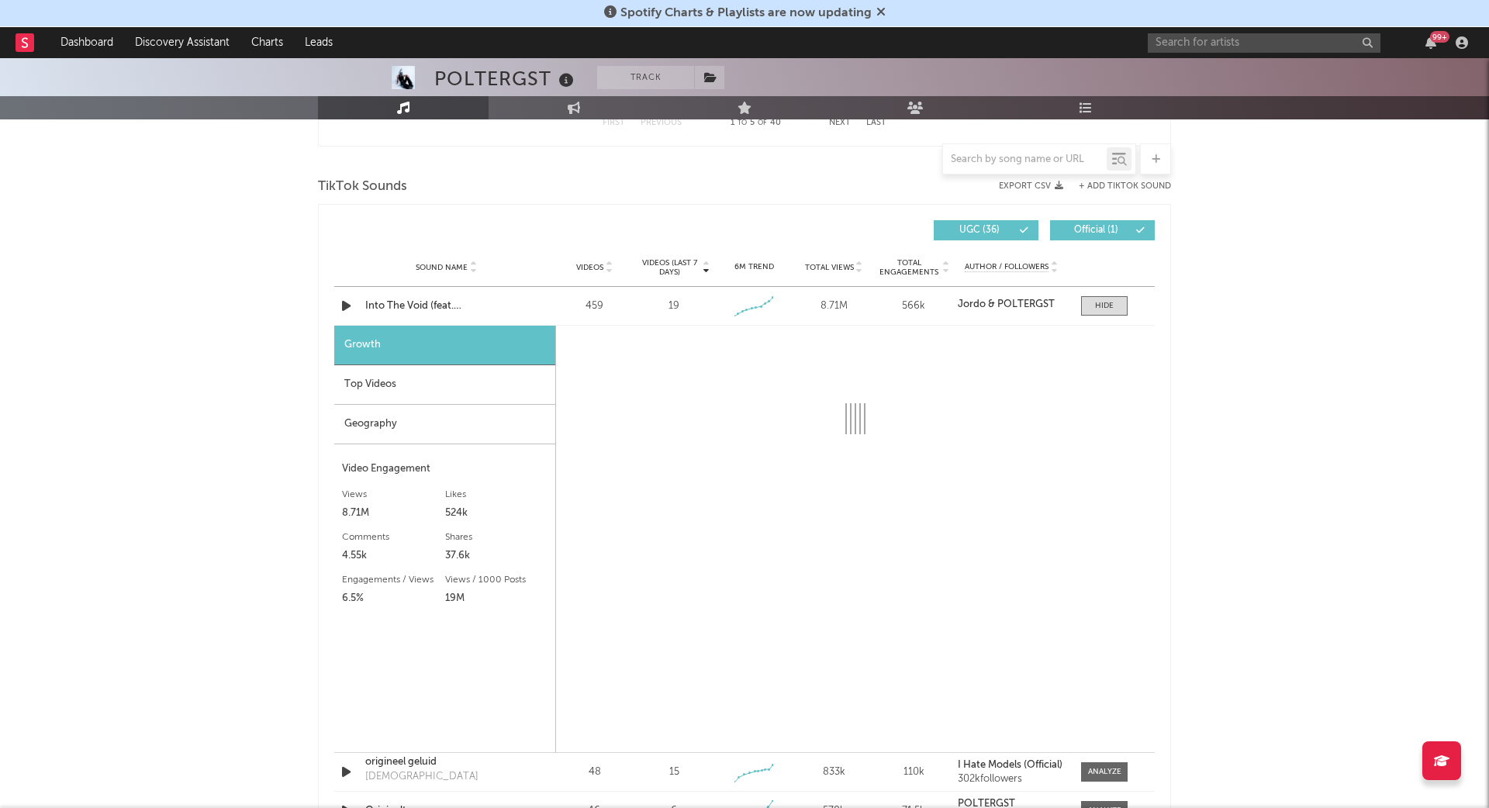
select select "1w"
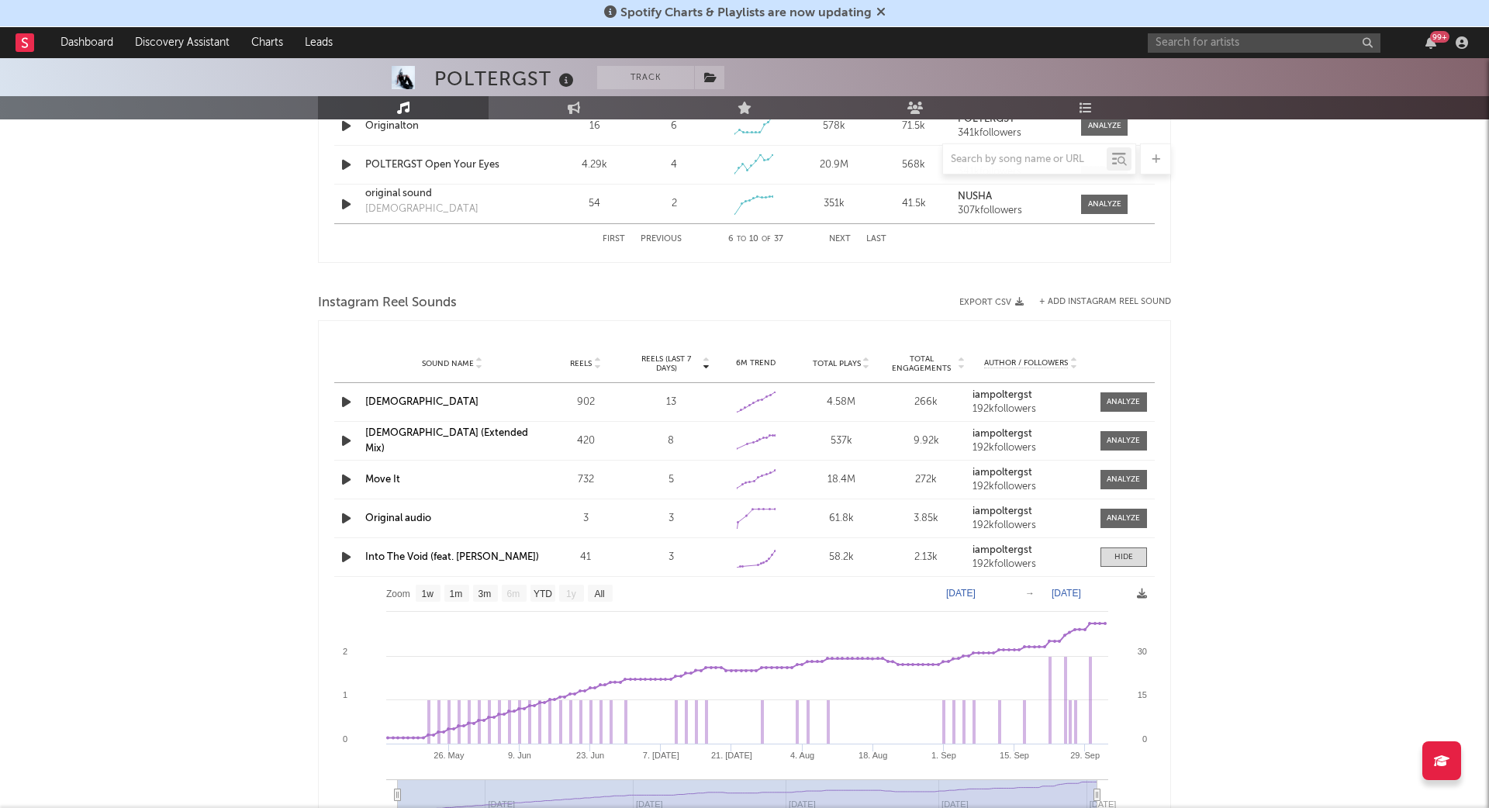
scroll to position [3017, 0]
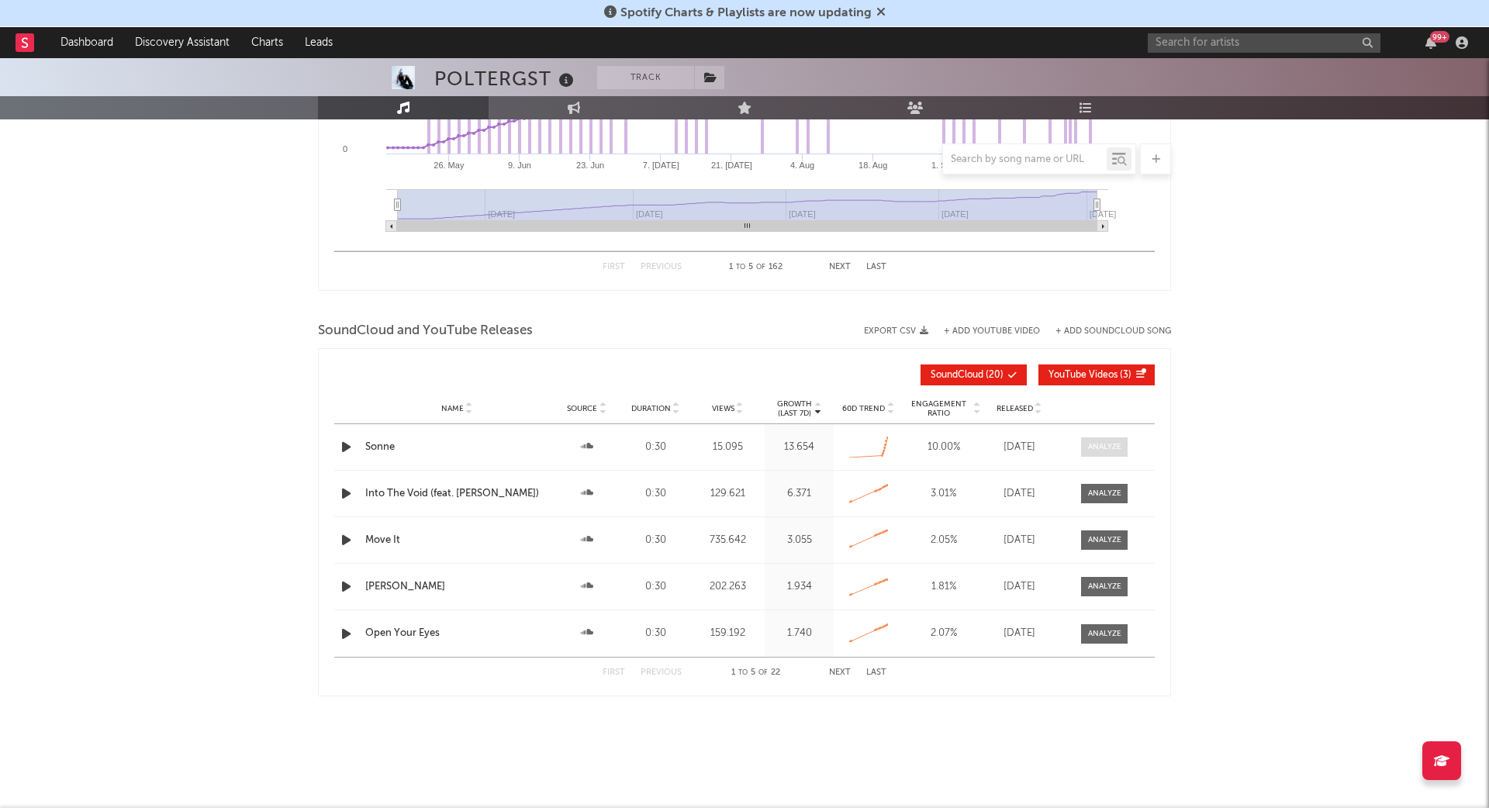
click at [1101, 442] on div at bounding box center [1104, 447] width 33 height 12
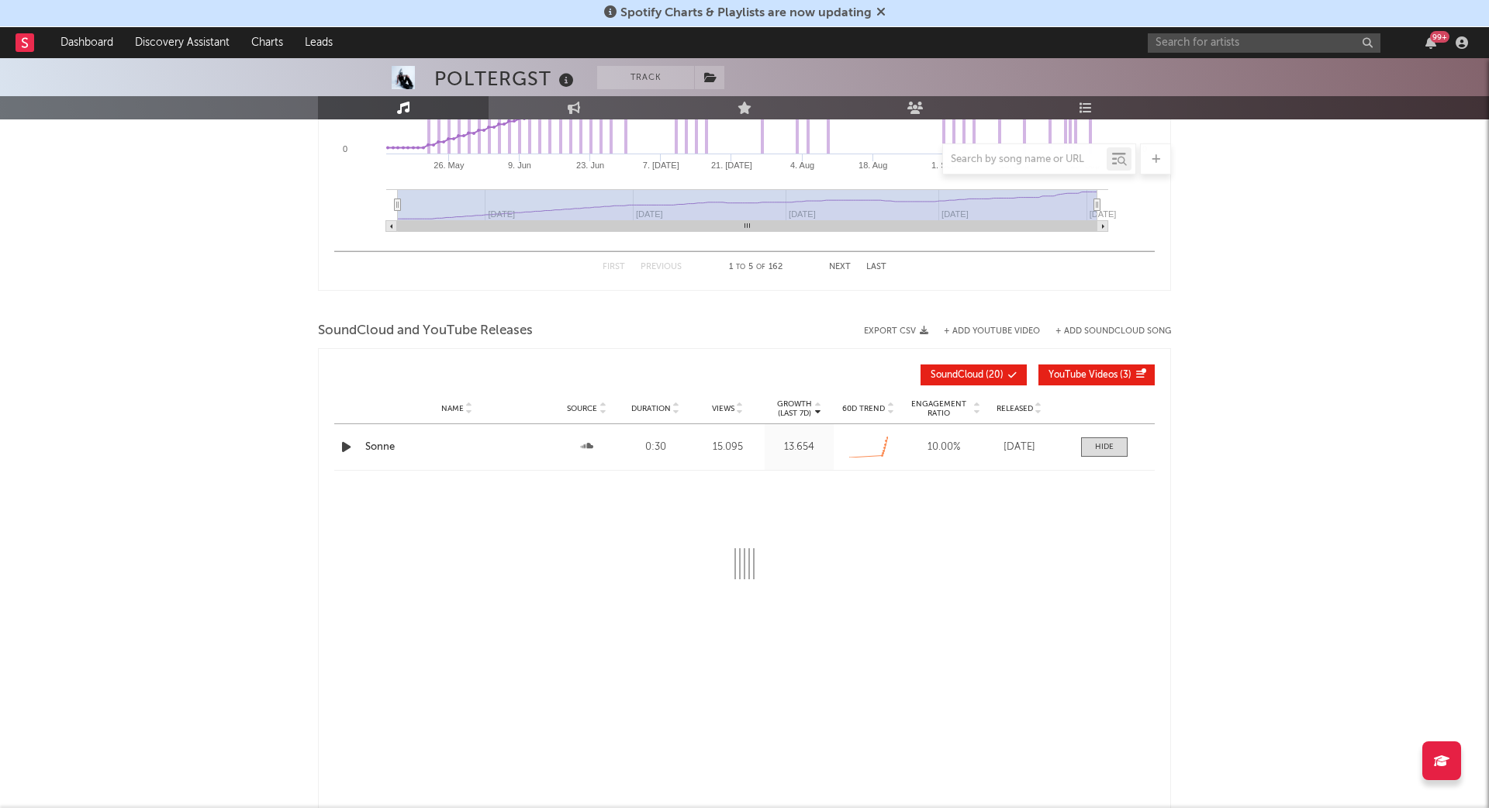
select select "1w"
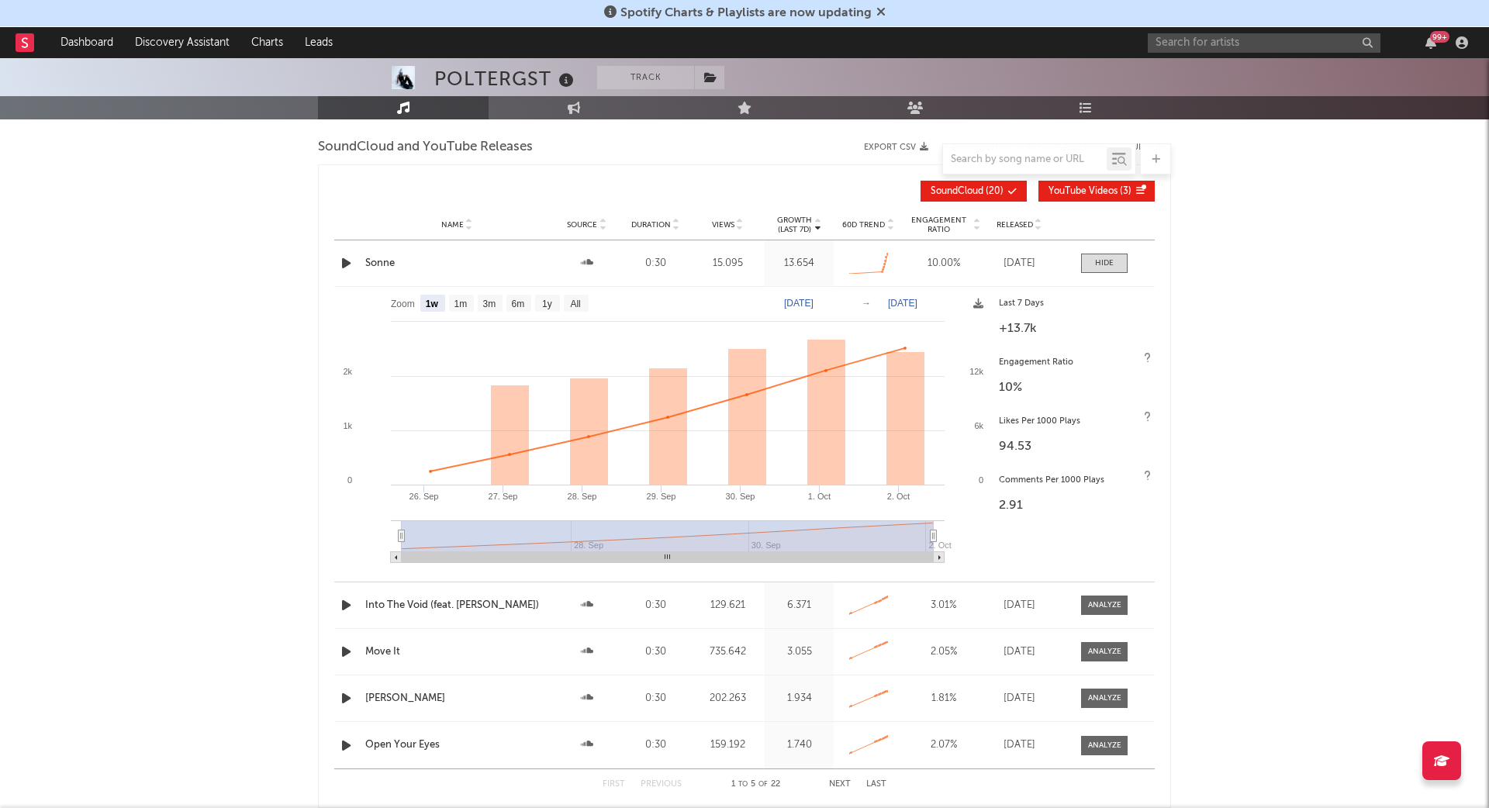
scroll to position [3206, 0]
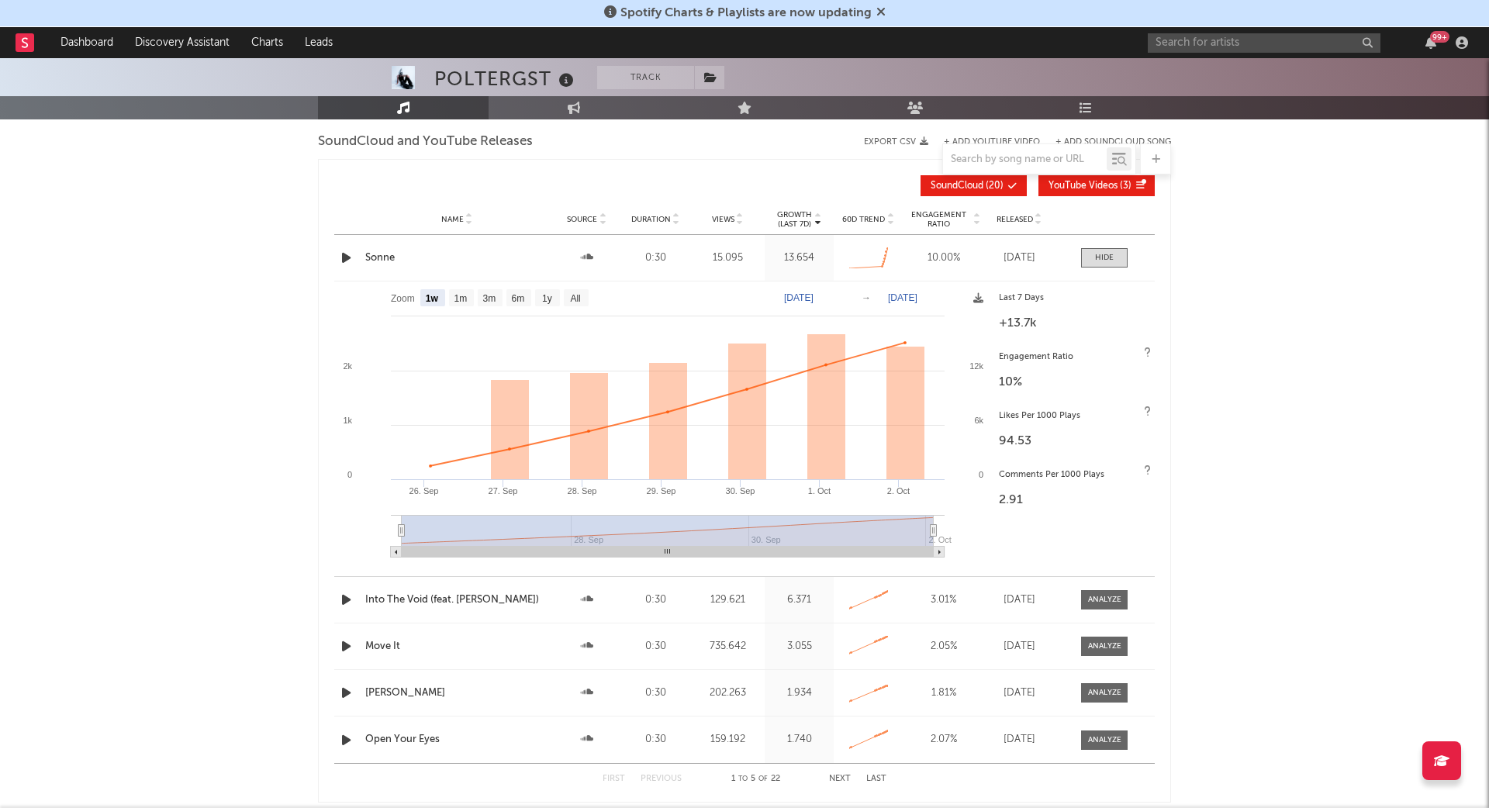
click at [374, 250] on div "Sonne" at bounding box center [456, 258] width 183 height 16
